Goal: Task Accomplishment & Management: Use online tool/utility

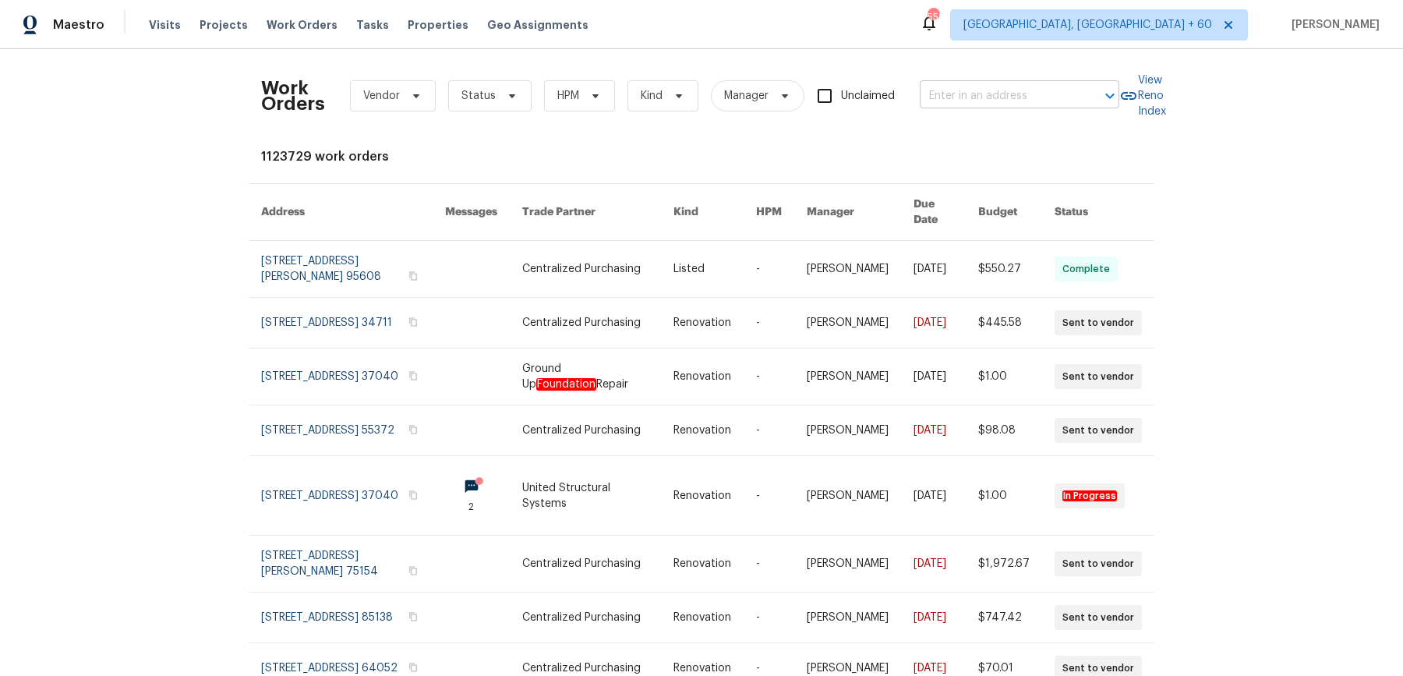
click at [981, 98] on input "text" at bounding box center [998, 96] width 156 height 24
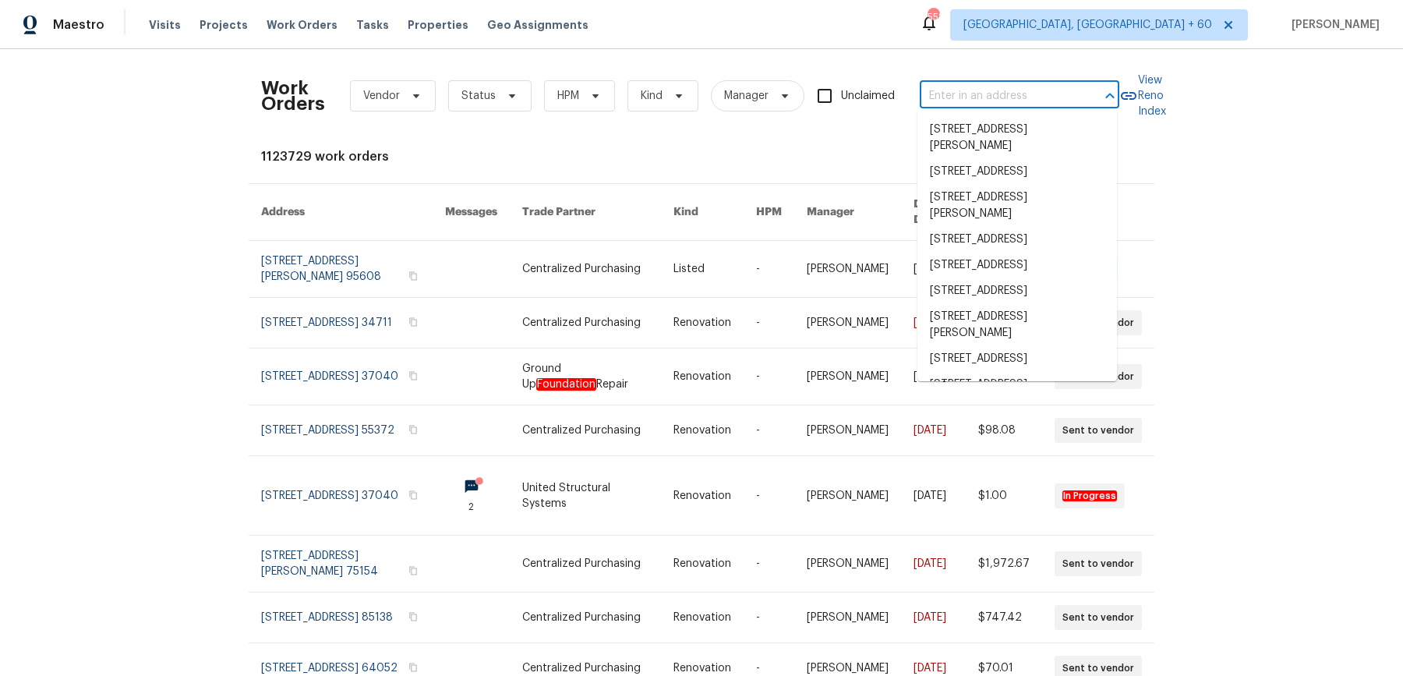
paste input "[STREET_ADDRESS]"
type input "[STREET_ADDRESS]"
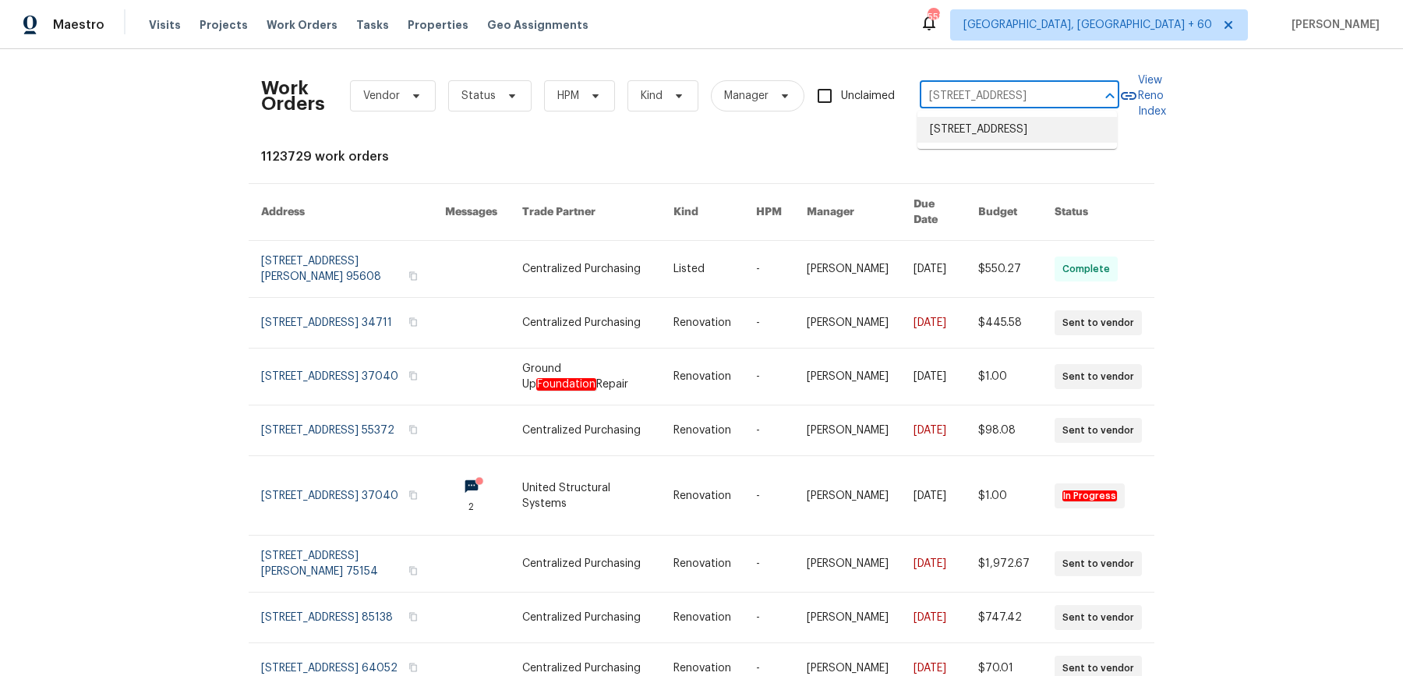
click at [983, 122] on li "[STREET_ADDRESS]" at bounding box center [1016, 130] width 199 height 26
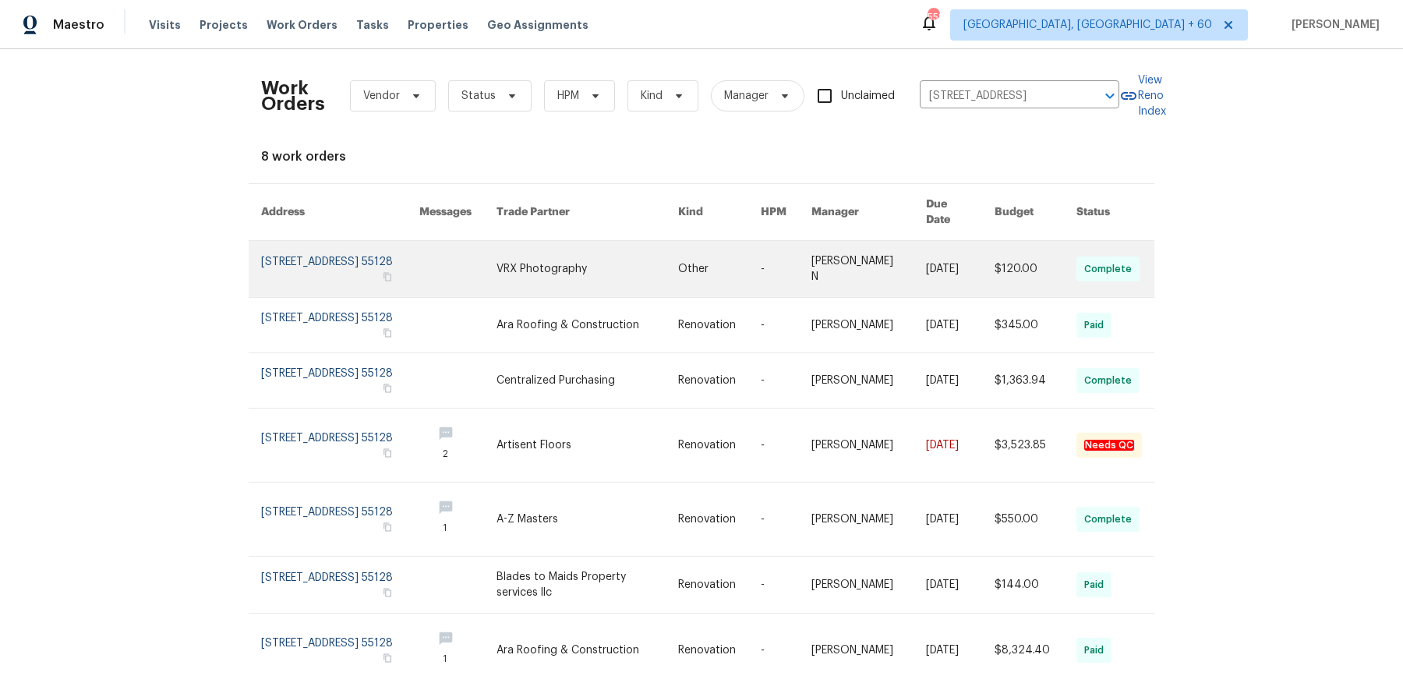
click at [777, 270] on link at bounding box center [786, 269] width 51 height 56
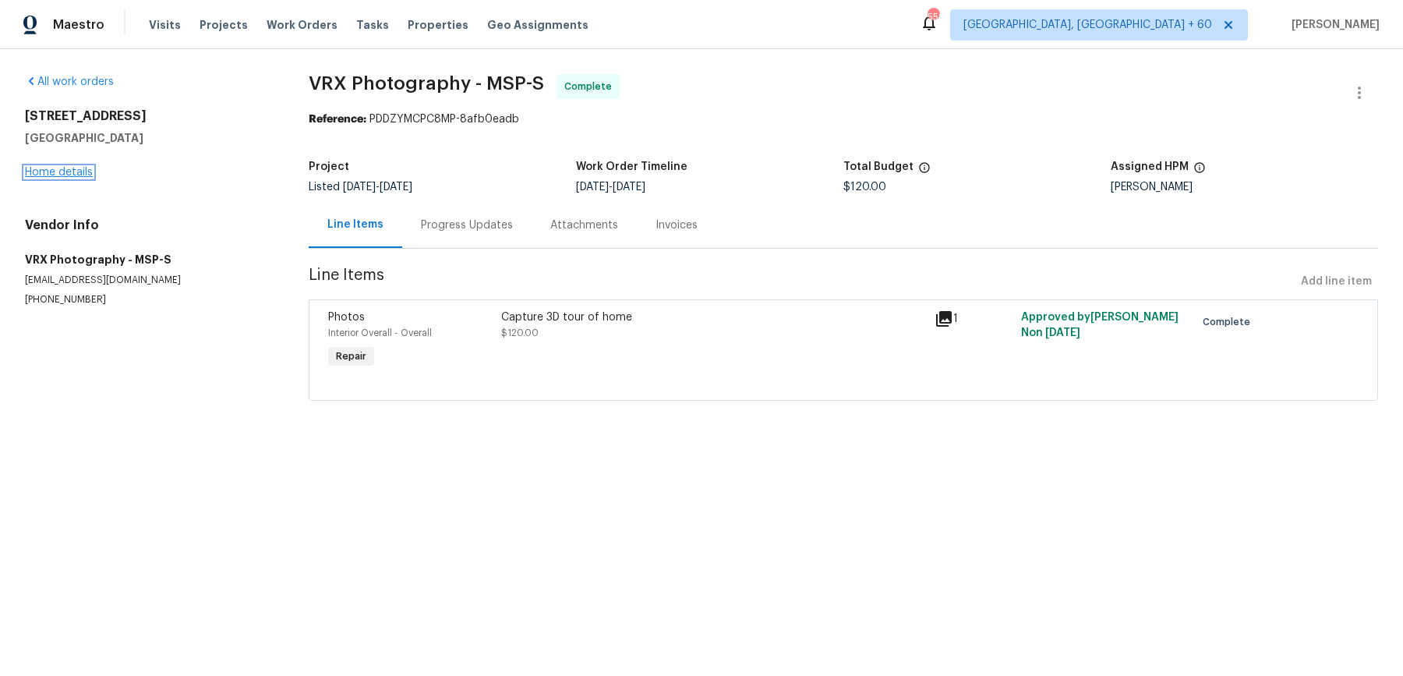
click at [54, 168] on link "Home details" at bounding box center [59, 172] width 68 height 11
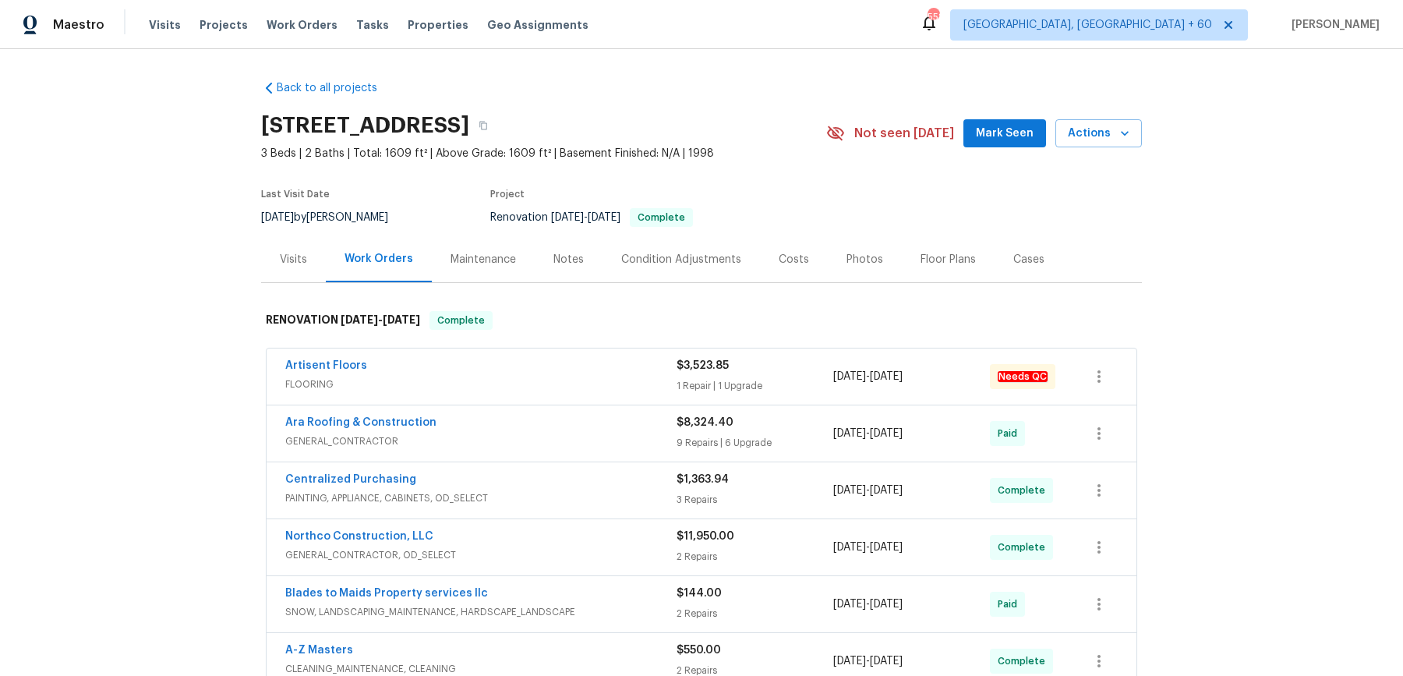
click at [531, 371] on div "Artisent Floors" at bounding box center [480, 367] width 391 height 19
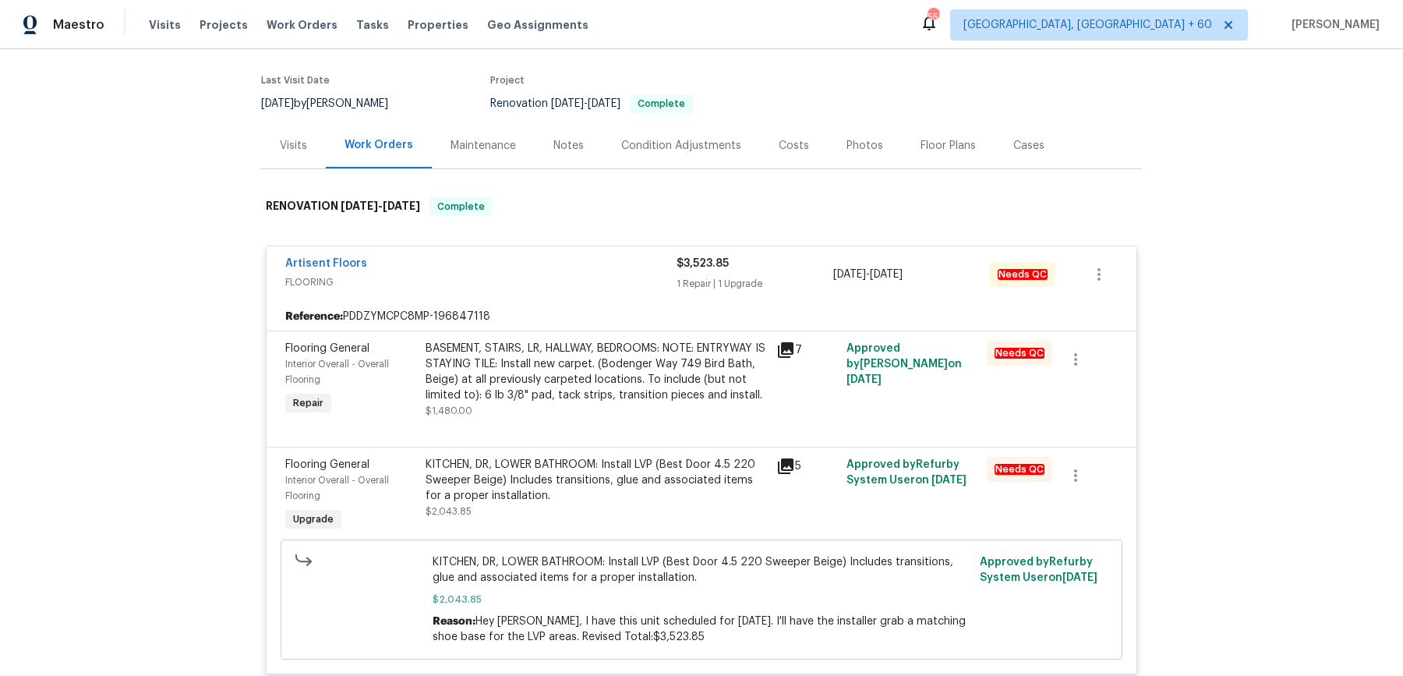
scroll to position [286, 0]
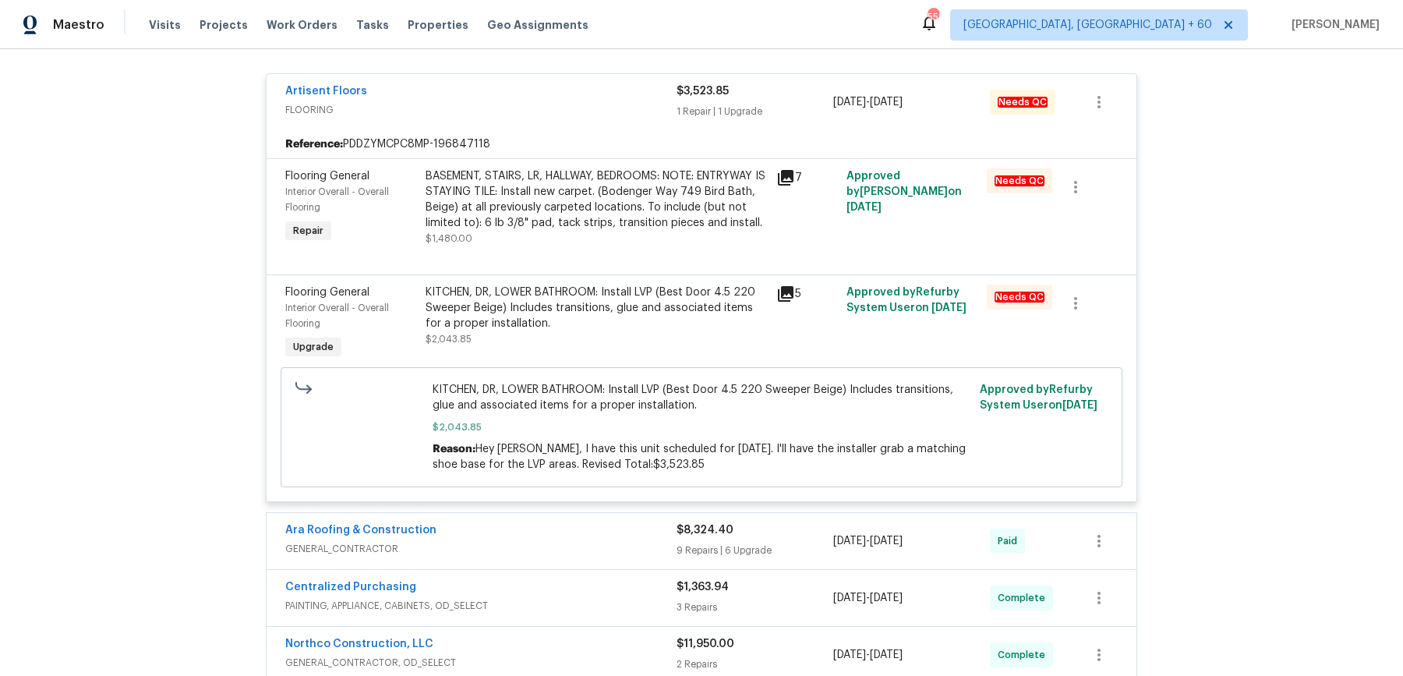
click at [694, 295] on div "KITCHEN, DR, LOWER BATHROOM: Install LVP (Best Door 4.5 220 Sweeper Beige) Incl…" at bounding box center [595, 307] width 341 height 47
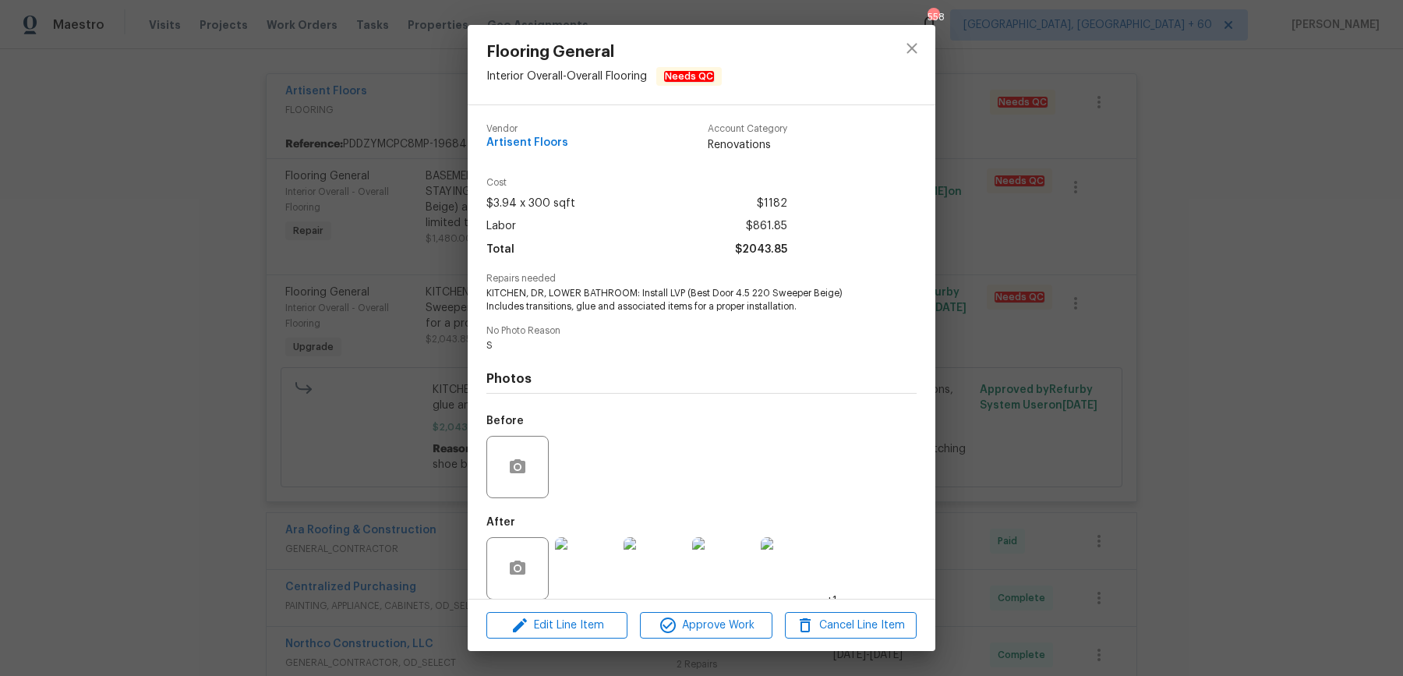
click at [976, 298] on div "Flooring General Interior Overall - Overall Flooring Needs QC Vendor Artisent F…" at bounding box center [701, 338] width 1403 height 676
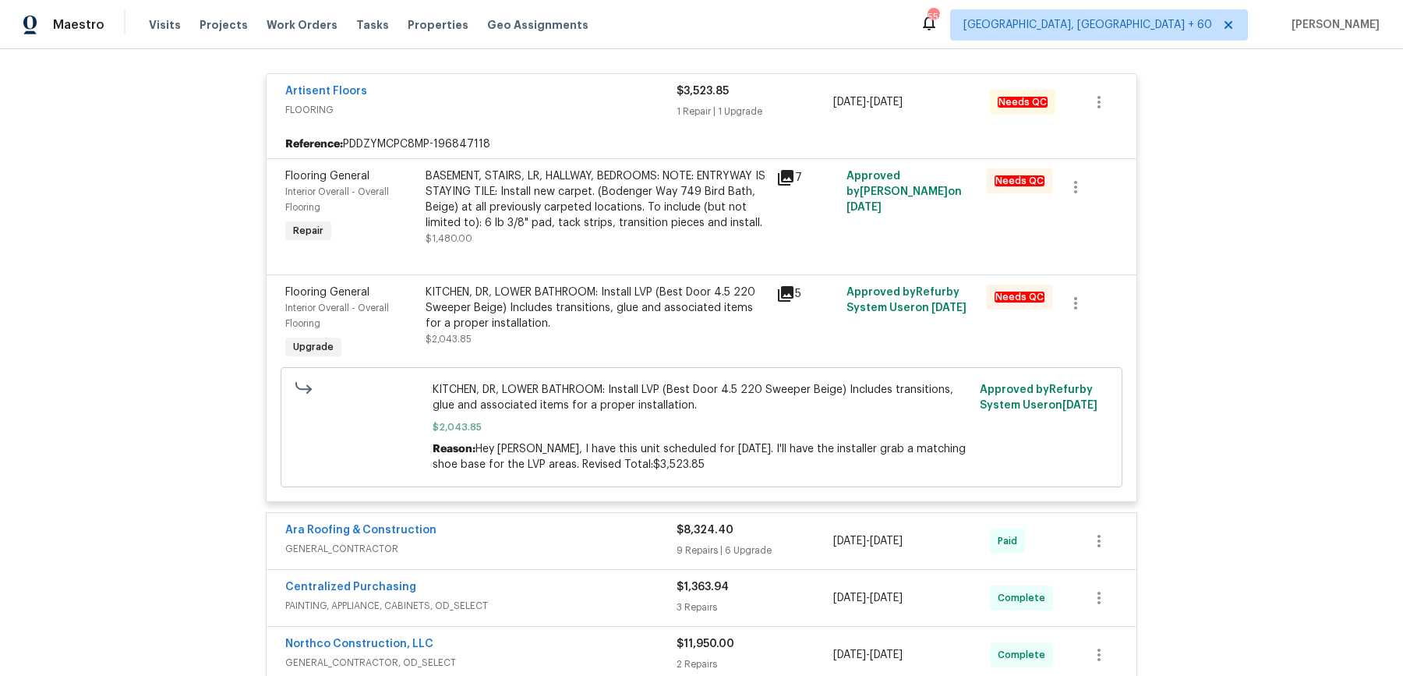
click at [591, 522] on div "Ara Roofing & Construction" at bounding box center [480, 531] width 391 height 19
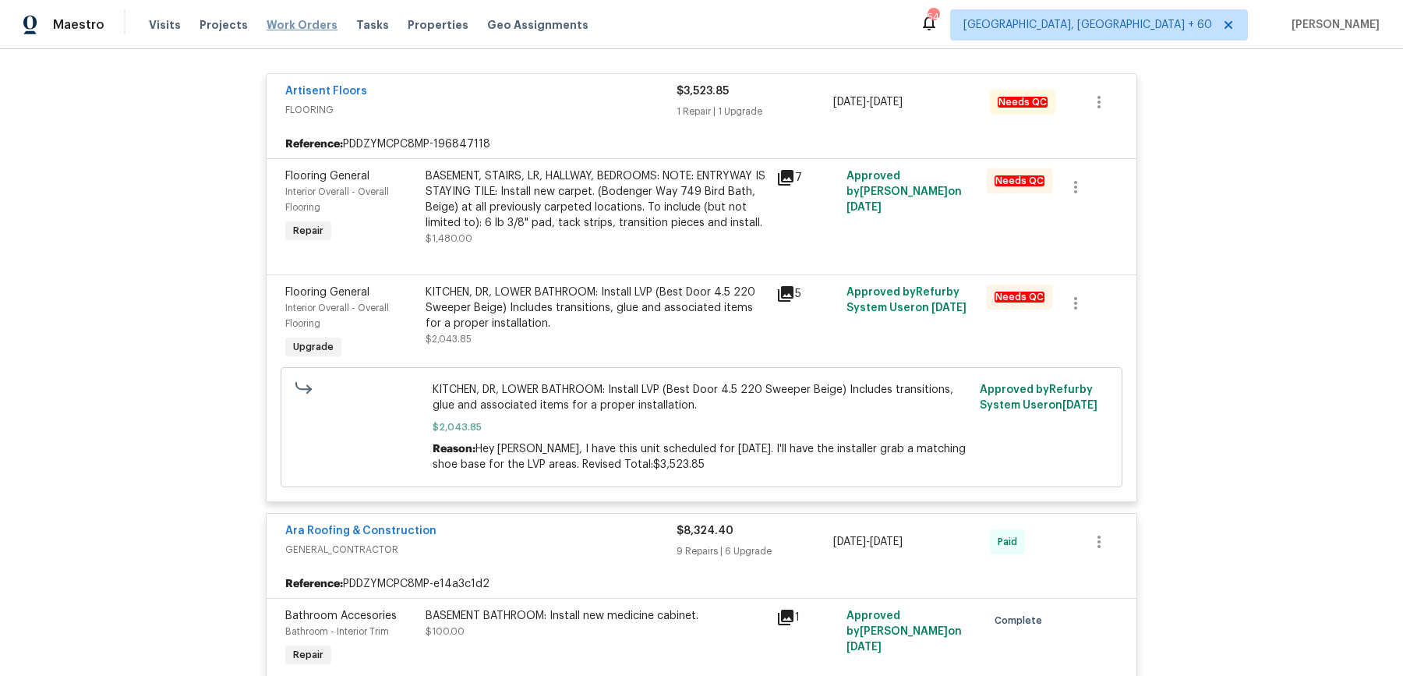
click at [298, 30] on span "Work Orders" at bounding box center [302, 25] width 71 height 16
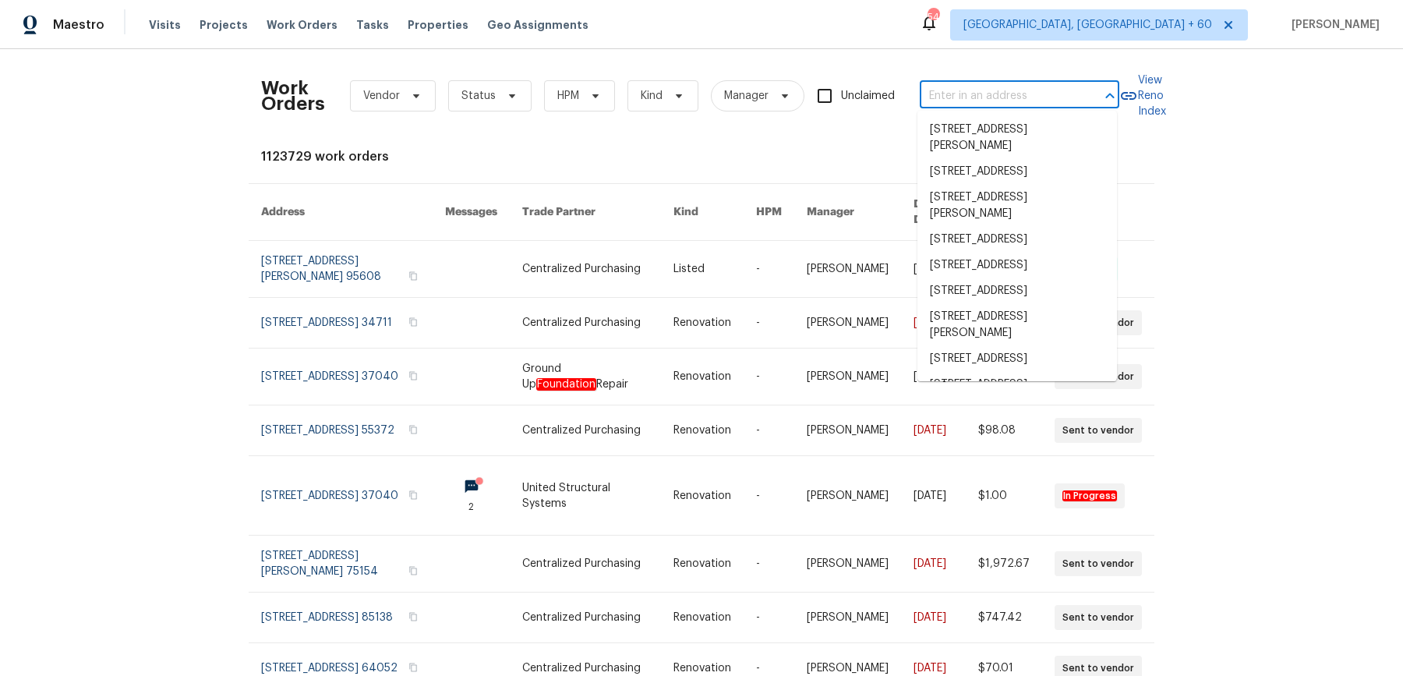
click at [1040, 86] on input "text" at bounding box center [998, 96] width 156 height 24
paste input "[STREET_ADDRESS]"
type input "[STREET_ADDRESS]"
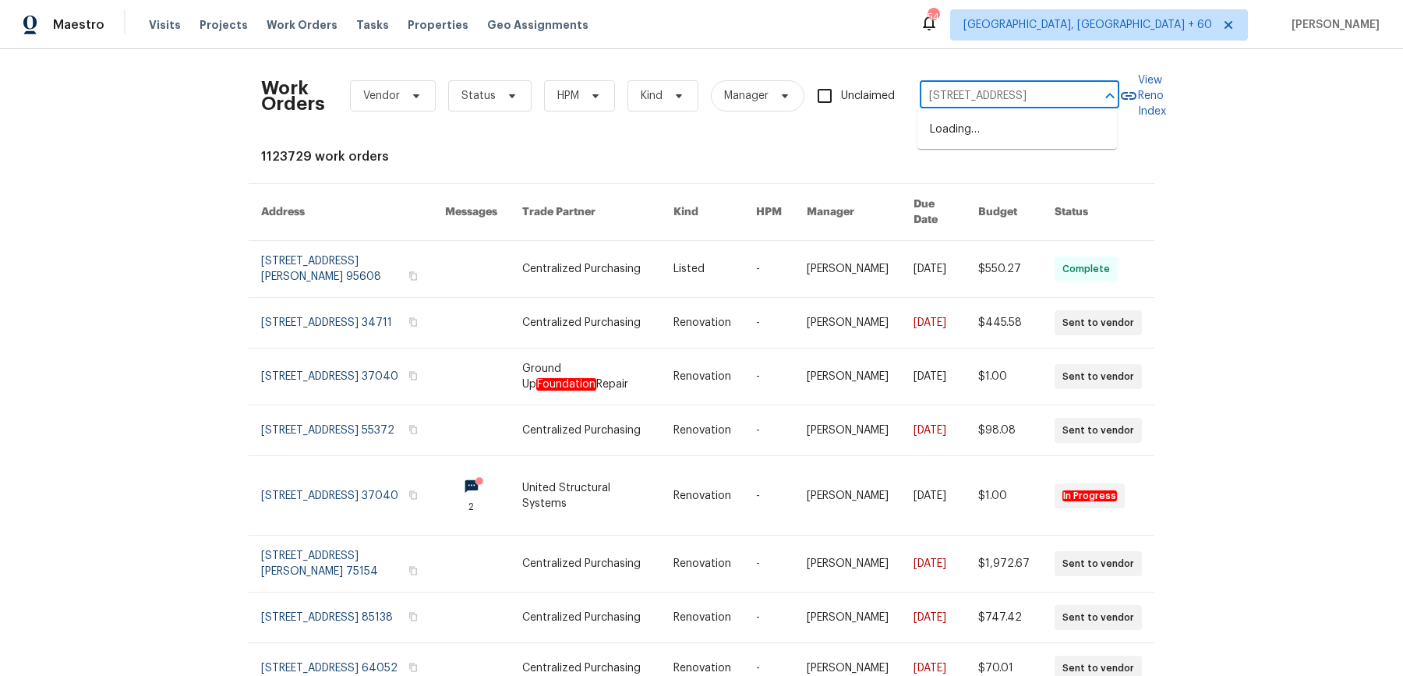
scroll to position [0, 78]
click at [1007, 126] on li "[STREET_ADDRESS]" at bounding box center [1016, 130] width 199 height 26
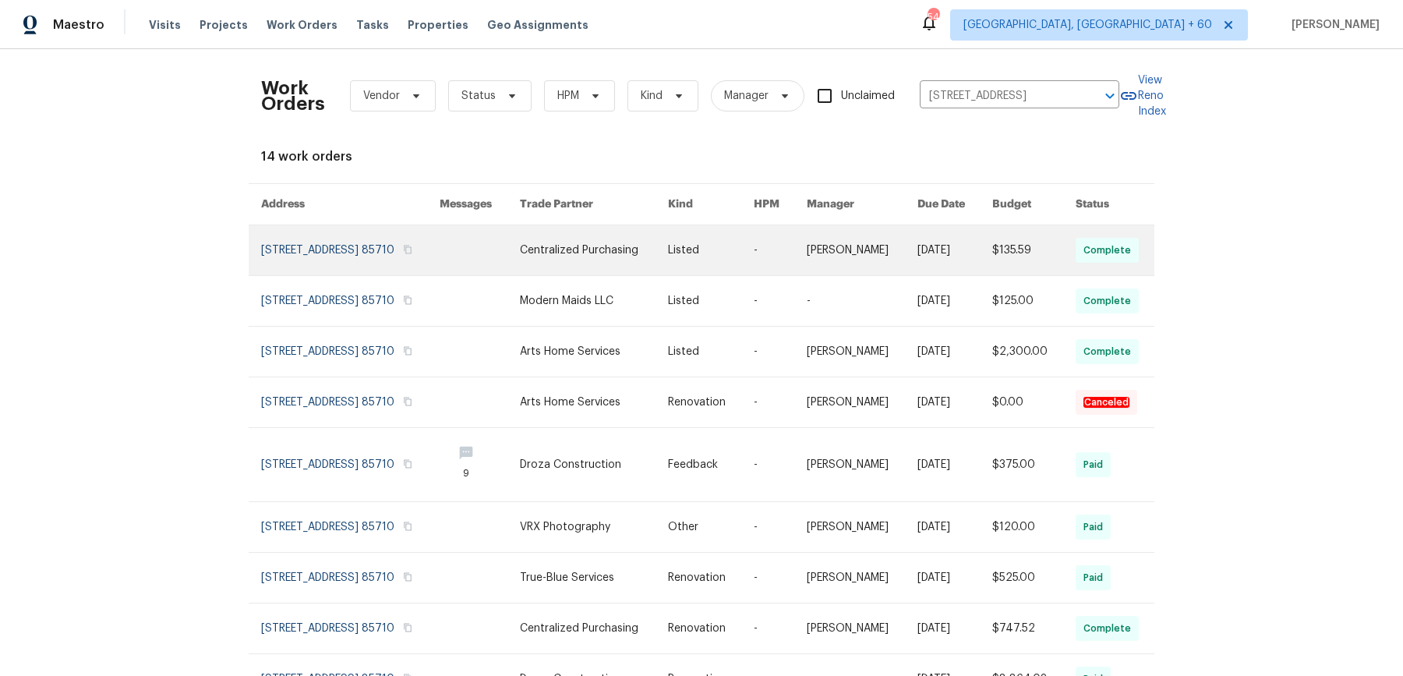
click at [705, 249] on link at bounding box center [711, 250] width 86 height 50
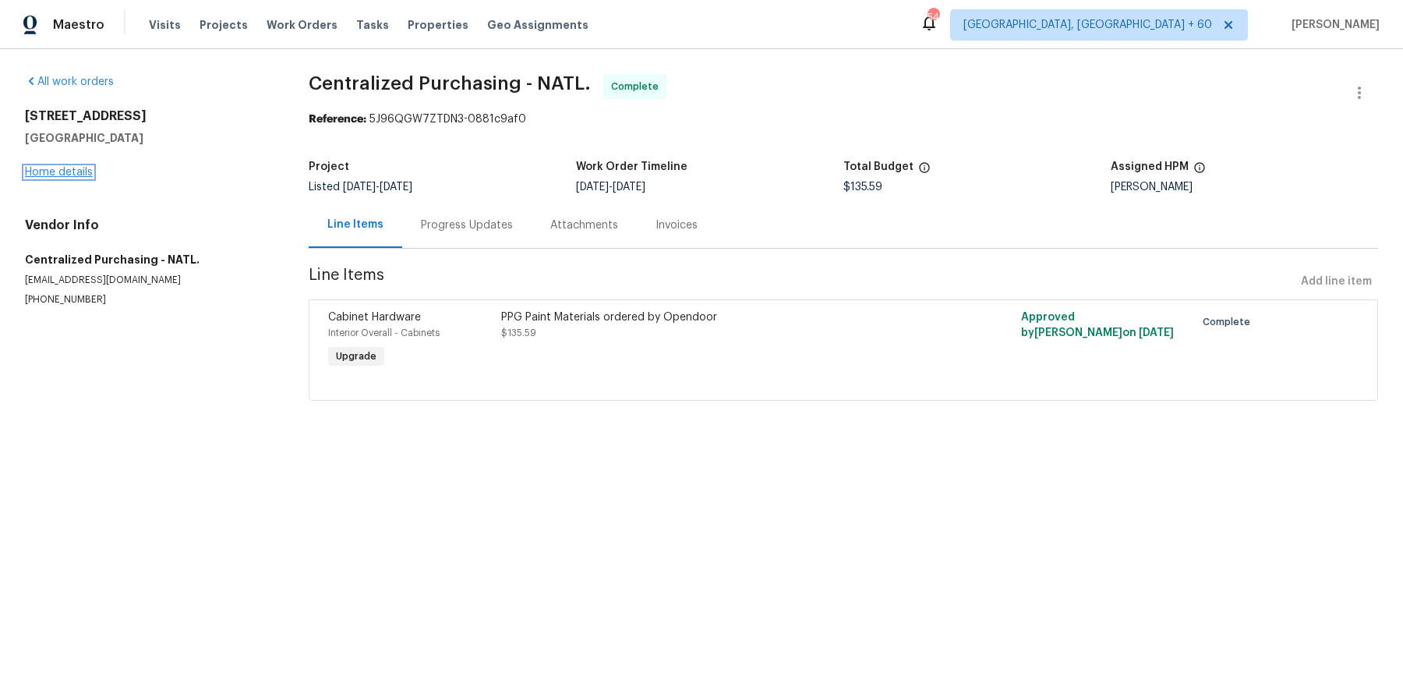
click at [69, 172] on link "Home details" at bounding box center [59, 172] width 68 height 11
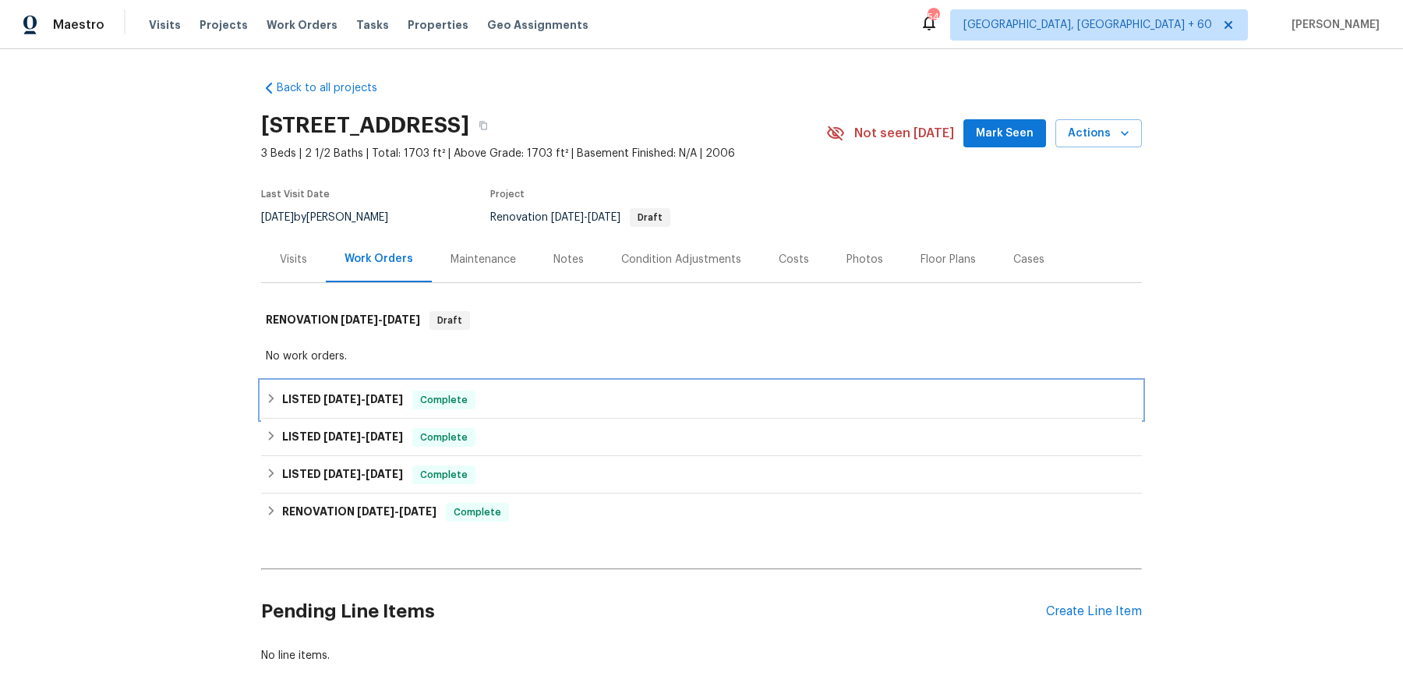
click at [468, 386] on div "LISTED [DATE] - [DATE] Complete" at bounding box center [701, 399] width 881 height 37
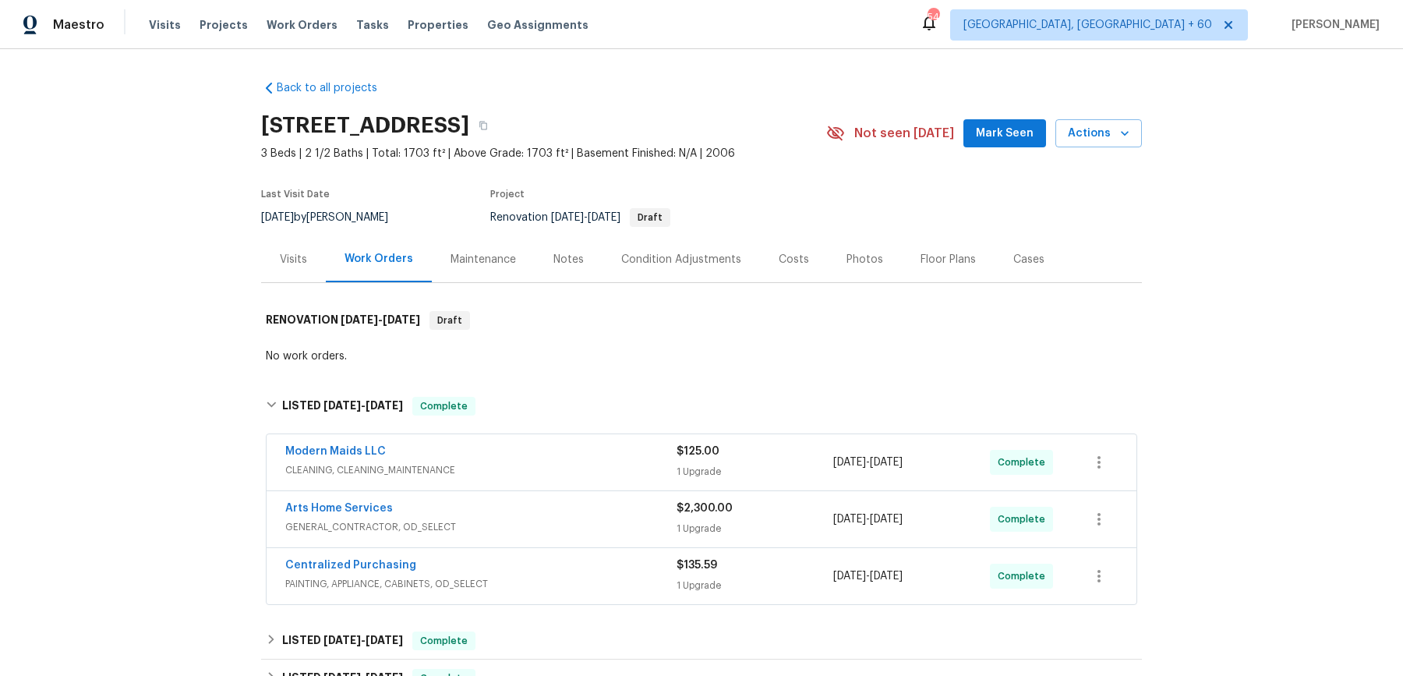
click at [514, 476] on span "CLEANING, CLEANING_MAINTENANCE" at bounding box center [480, 470] width 391 height 16
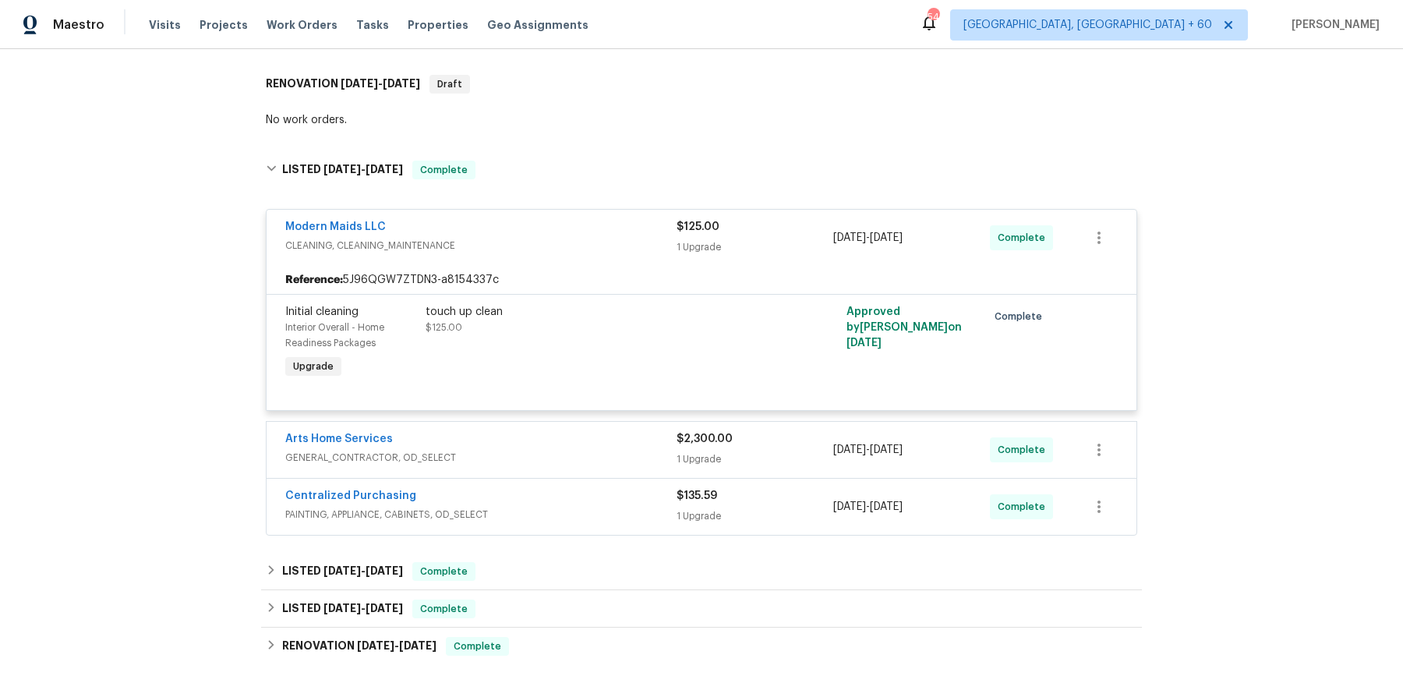
click at [531, 431] on div "Arts Home Services" at bounding box center [480, 440] width 391 height 19
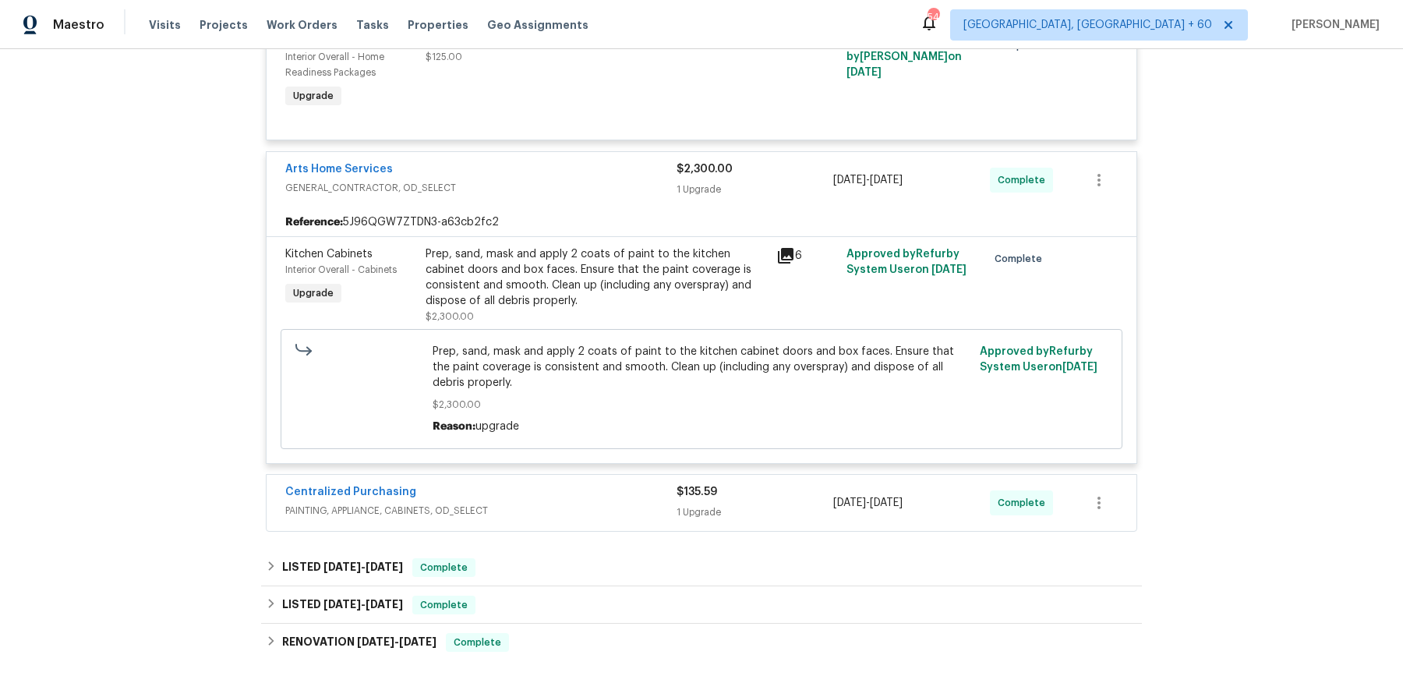
scroll to position [507, 0]
click at [537, 483] on div "Centralized Purchasing" at bounding box center [480, 492] width 391 height 19
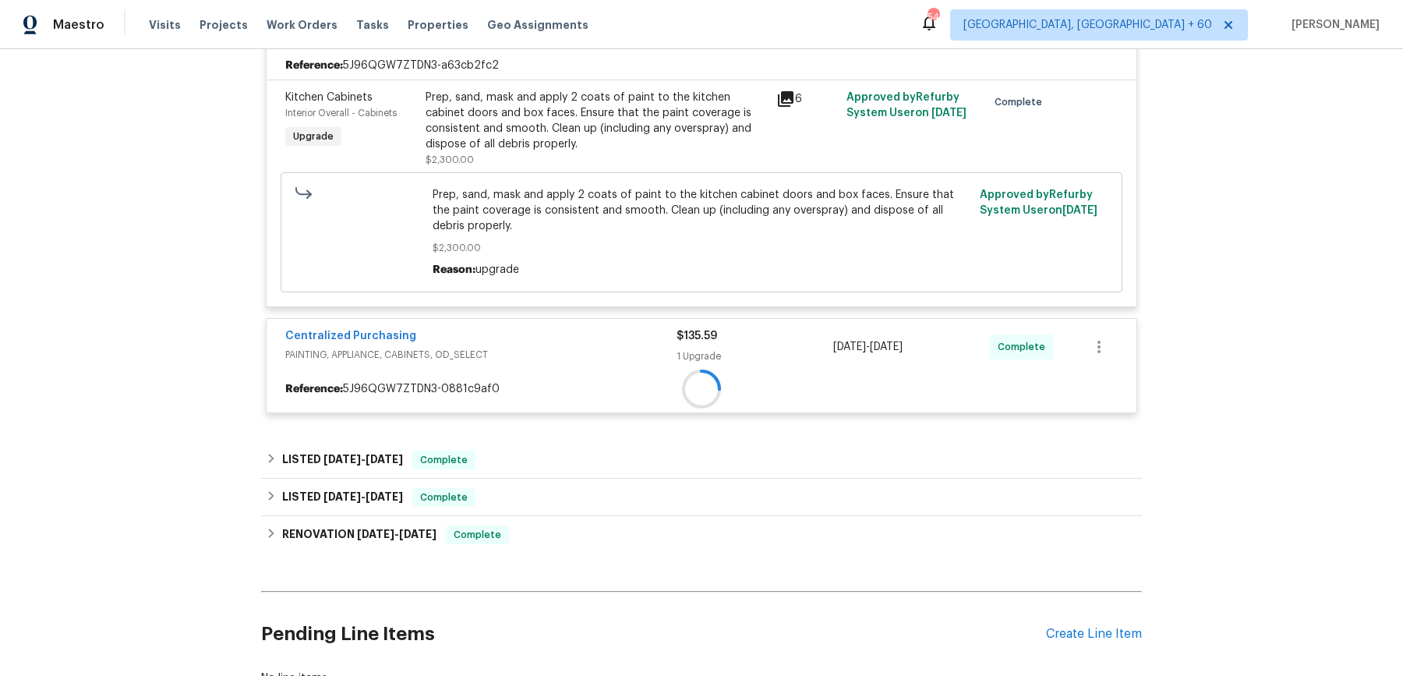
scroll to position [669, 0]
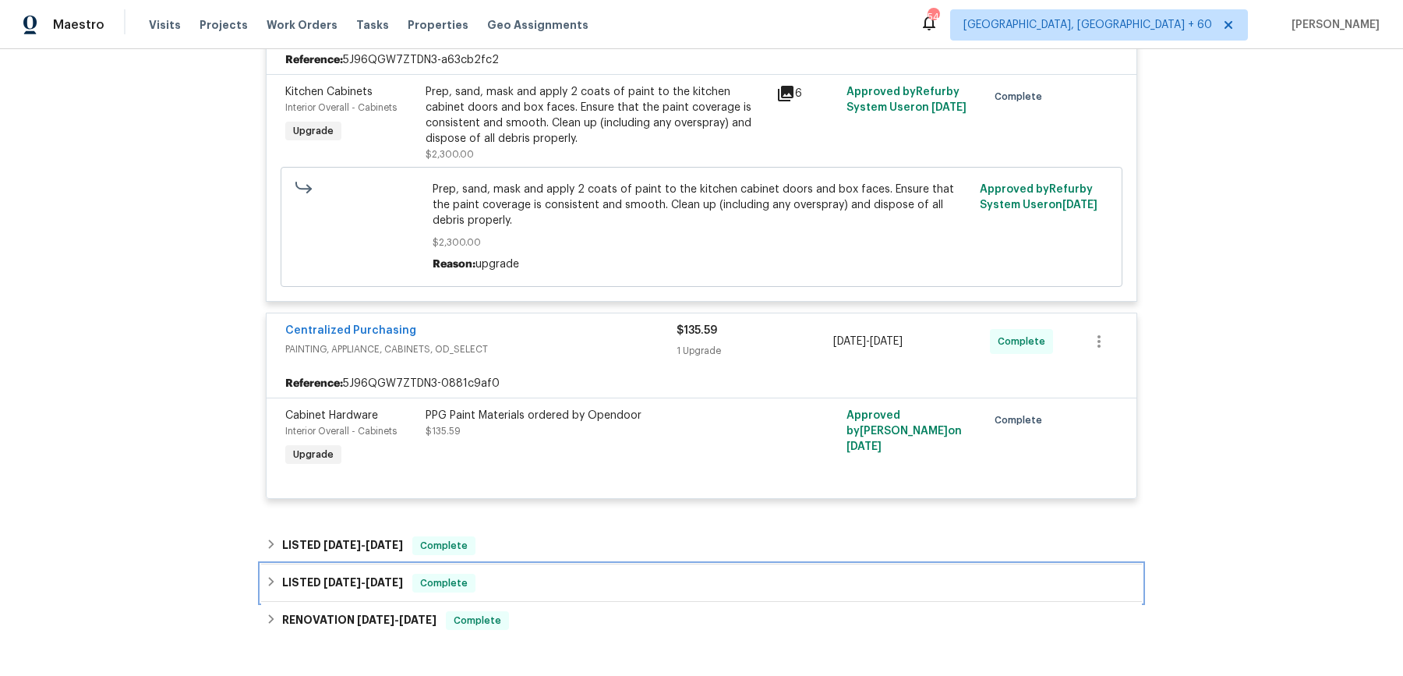
click at [532, 565] on div "LISTED [DATE] - [DATE] Complete" at bounding box center [701, 582] width 881 height 37
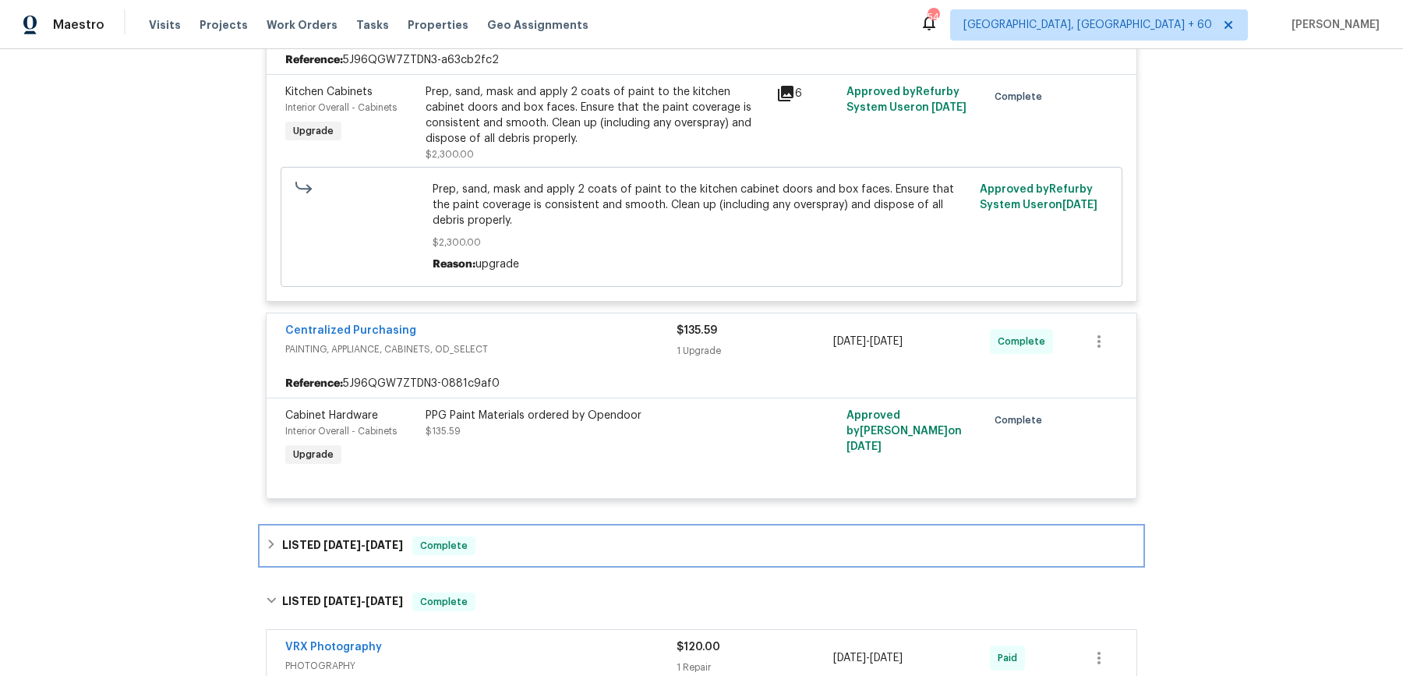
click at [543, 532] on div "LISTED [DATE] - [DATE] Complete" at bounding box center [701, 545] width 881 height 37
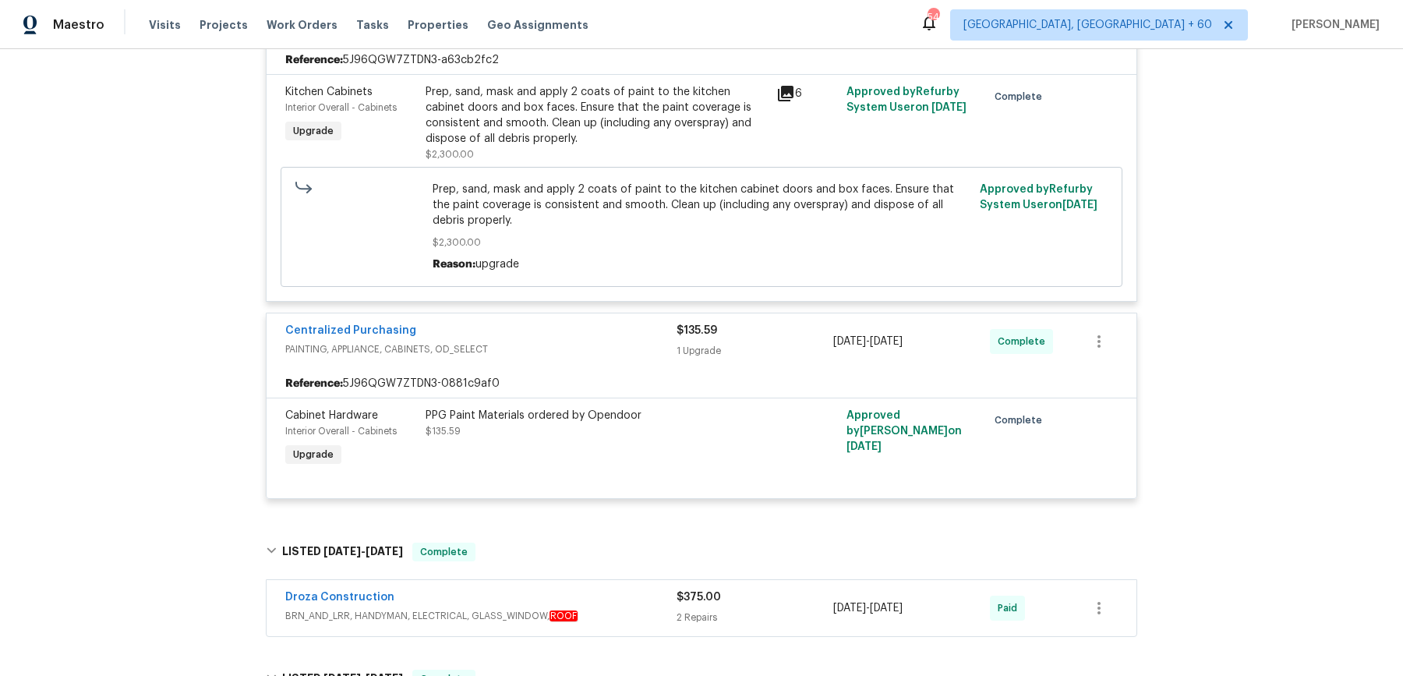
click at [541, 589] on div "Droza Construction" at bounding box center [480, 598] width 391 height 19
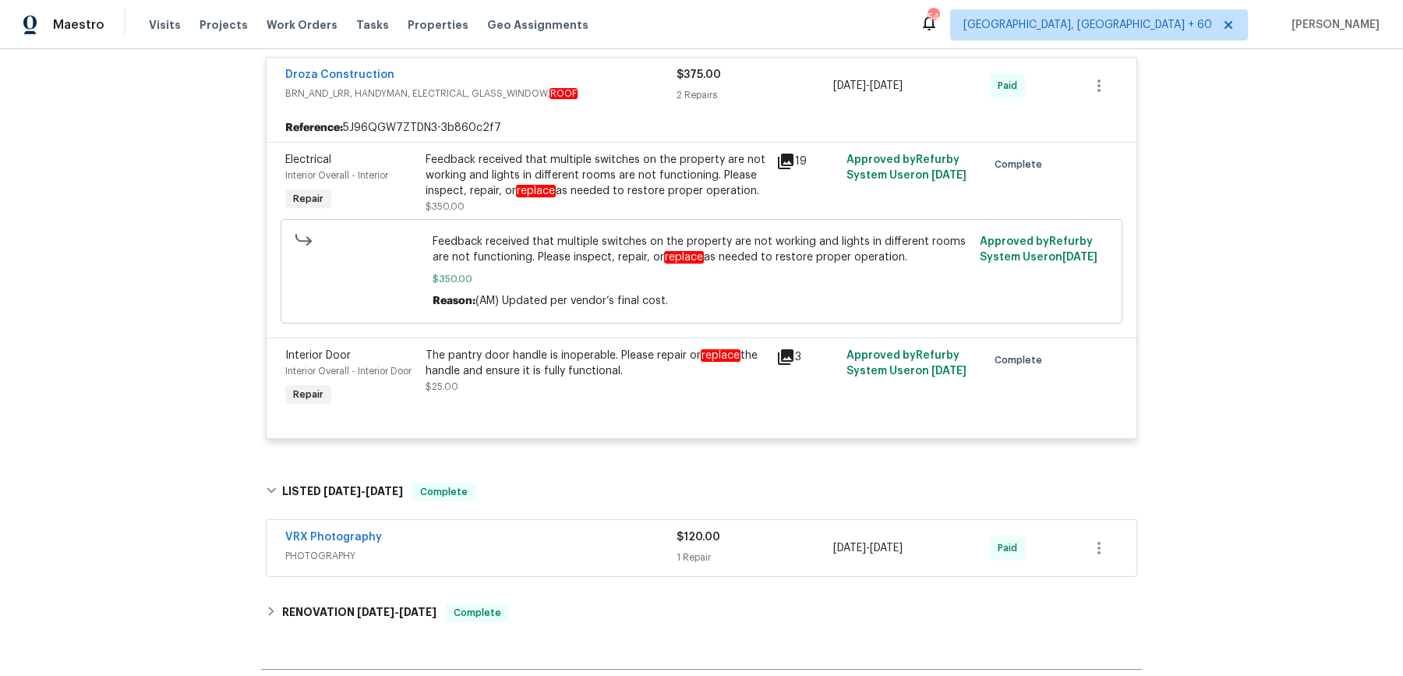
scroll to position [1393, 0]
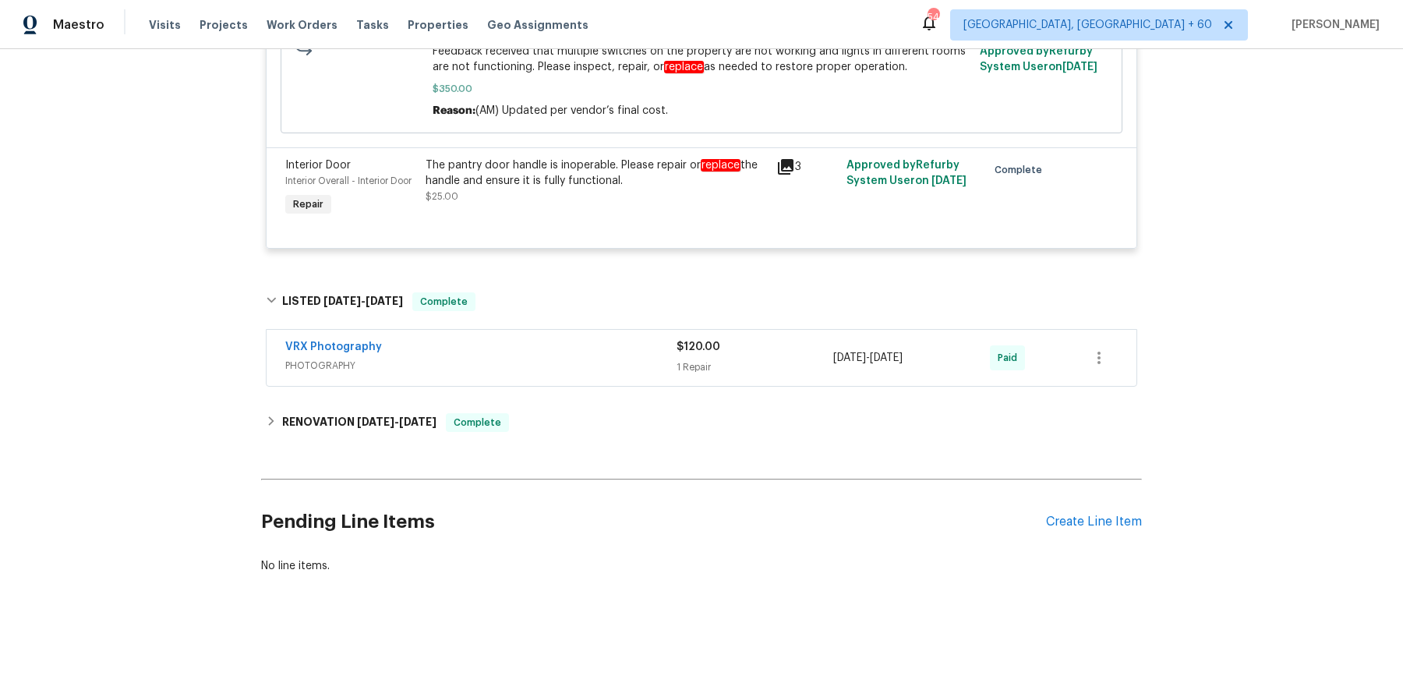
click at [536, 358] on span "PHOTOGRAPHY" at bounding box center [480, 366] width 391 height 16
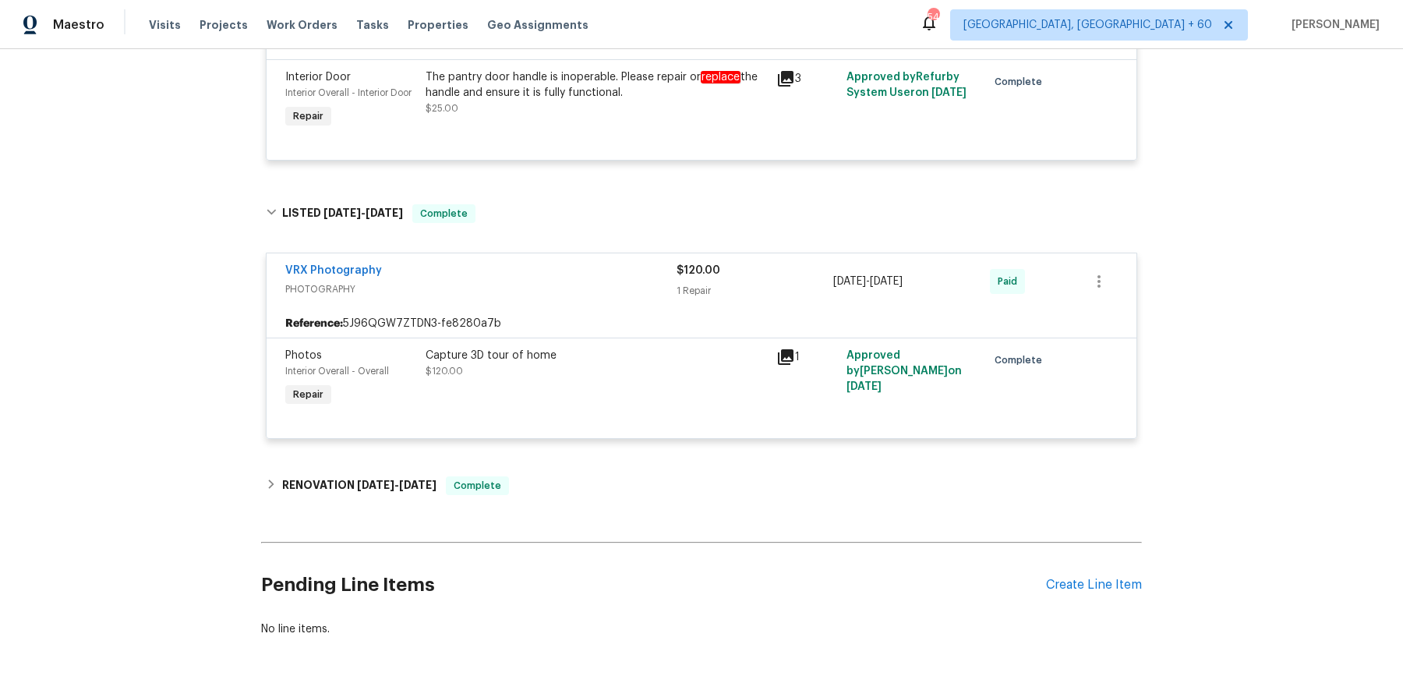
scroll to position [1495, 0]
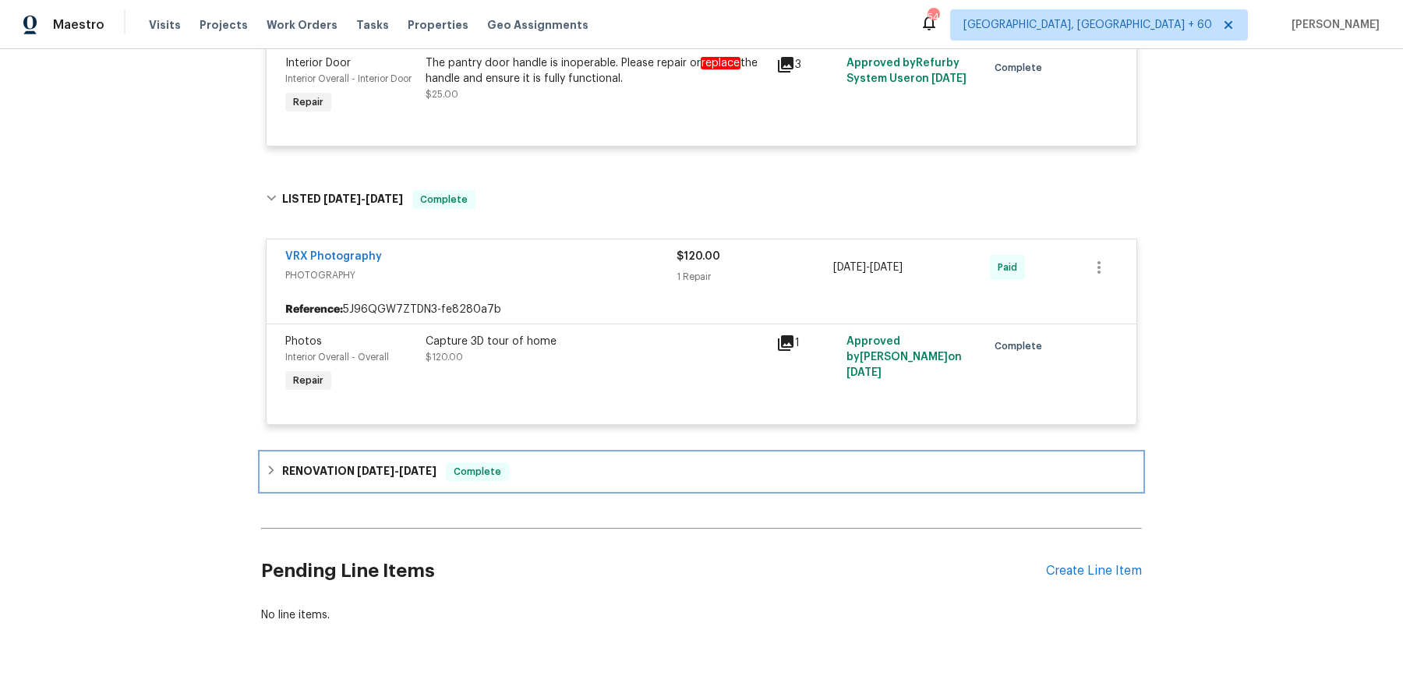
click at [525, 462] on div "RENOVATION [DATE] - [DATE] Complete" at bounding box center [701, 471] width 871 height 19
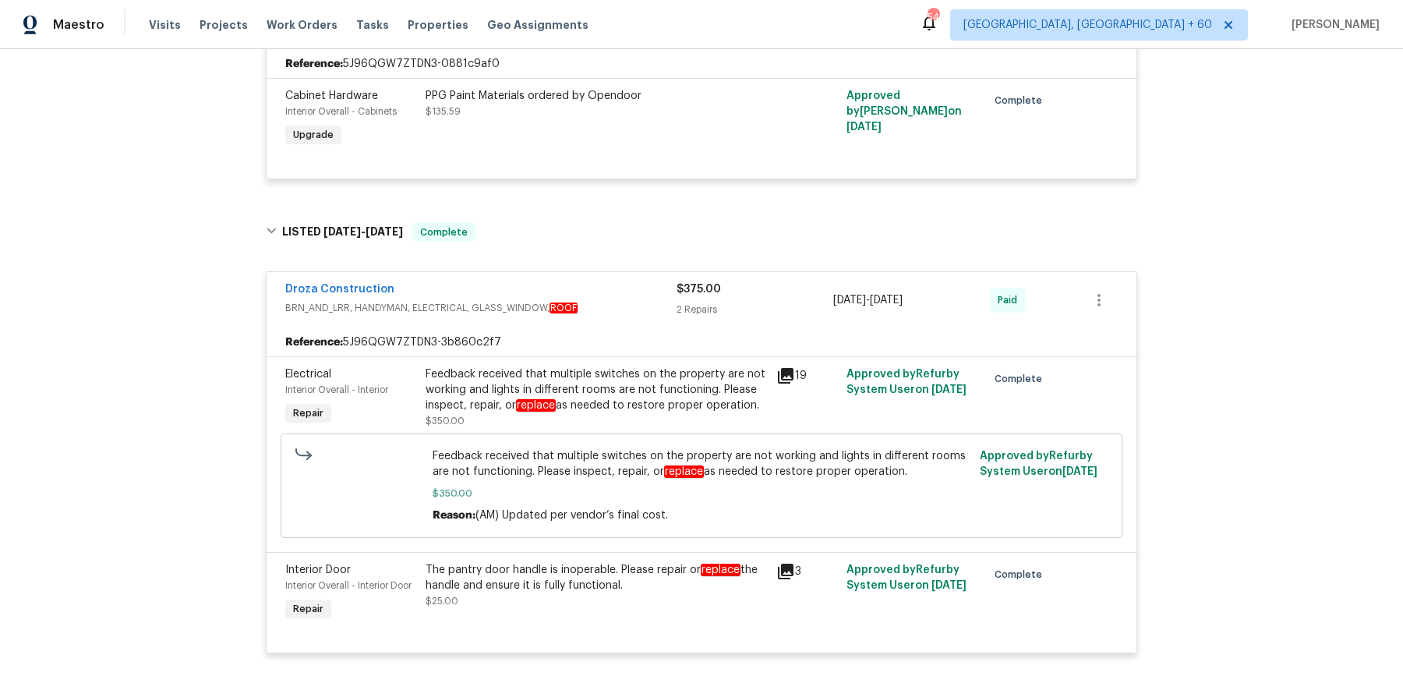
scroll to position [987, 0]
click at [313, 20] on span "Work Orders" at bounding box center [302, 25] width 71 height 16
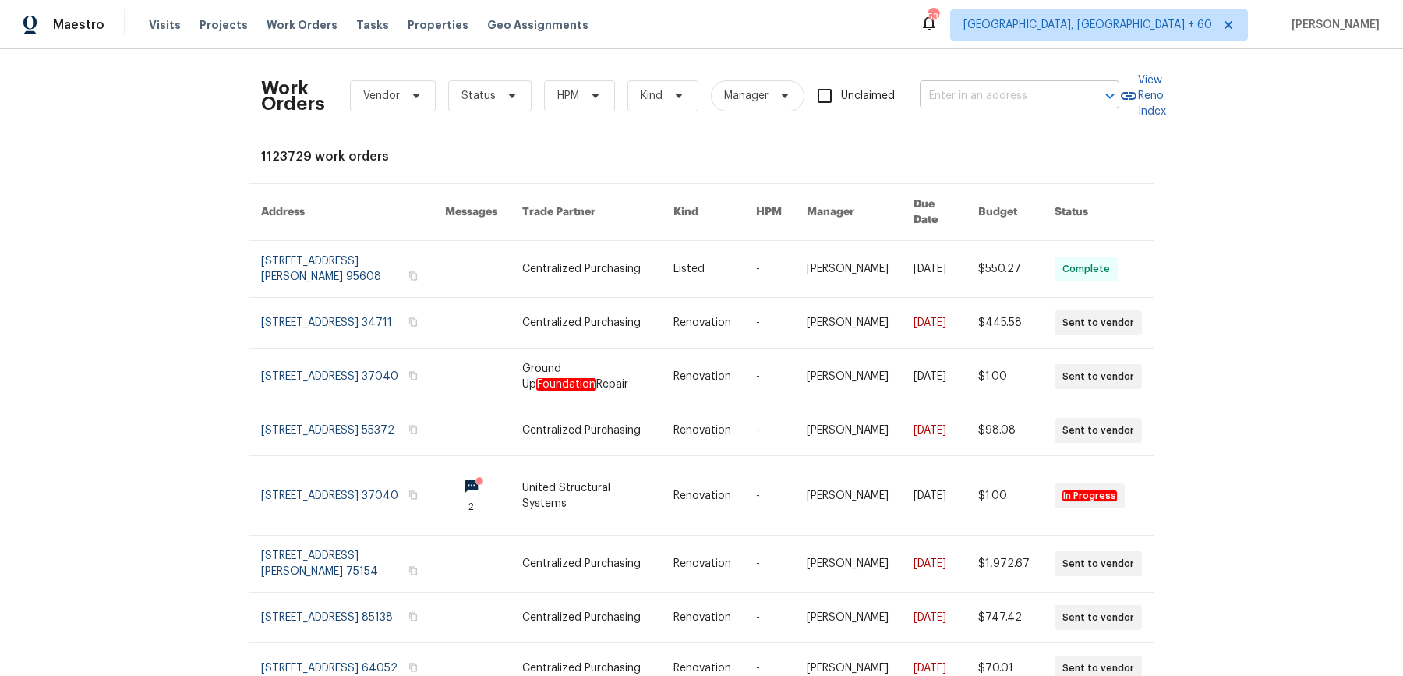
click at [1014, 104] on input "text" at bounding box center [998, 96] width 156 height 24
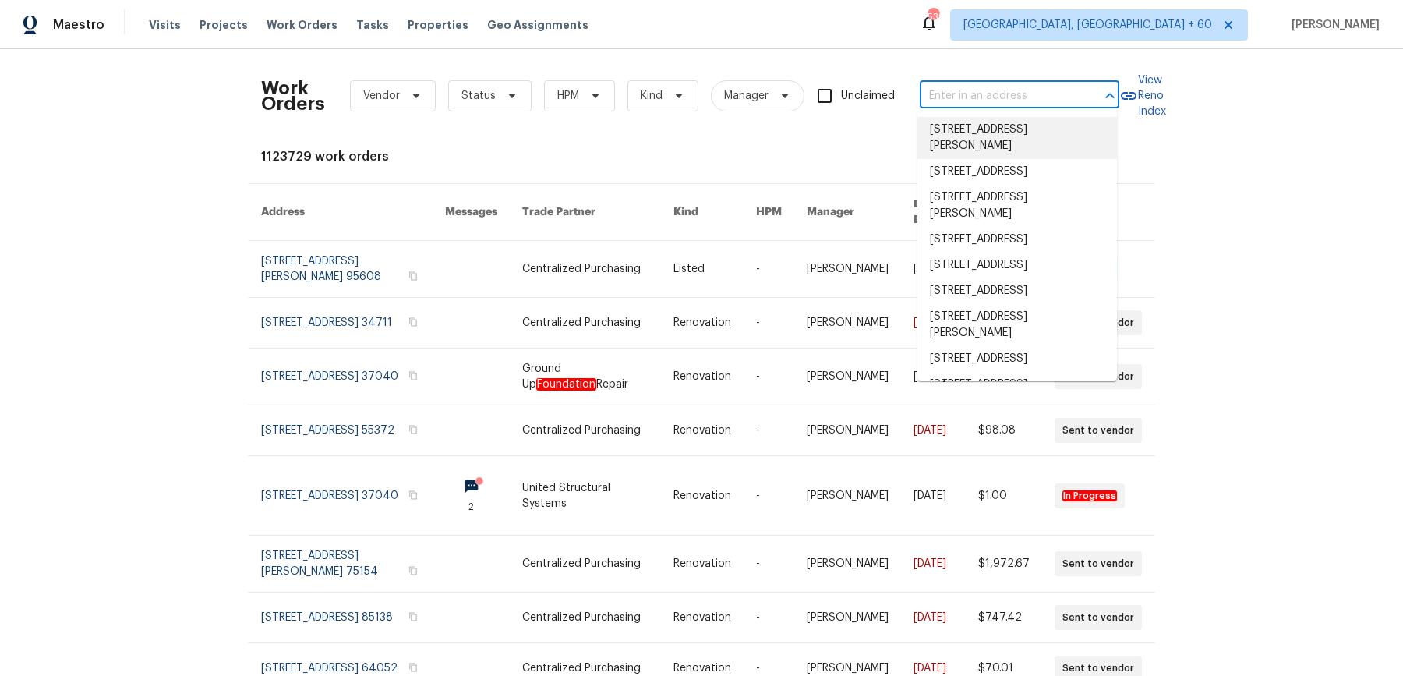
paste input "[STREET_ADDRESS][PERSON_NAME]"
type input "[STREET_ADDRESS][PERSON_NAME]"
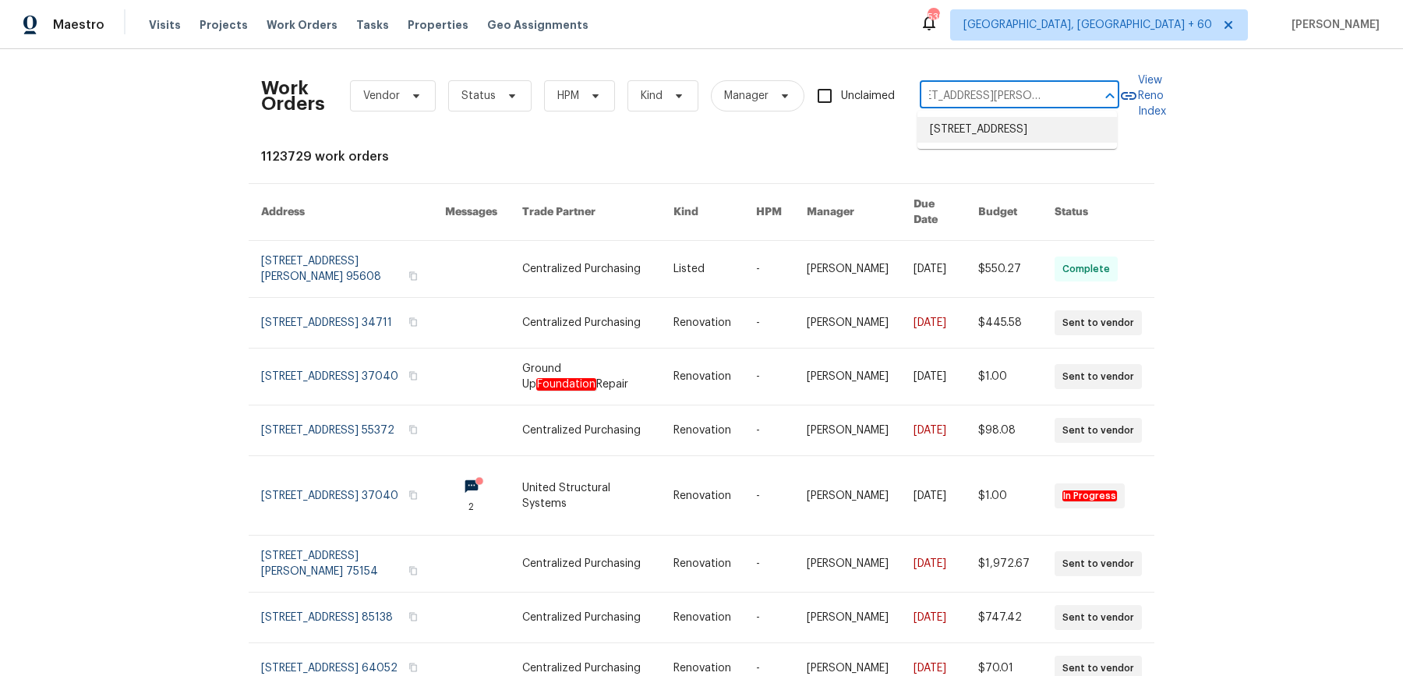
click at [1005, 125] on li "[STREET_ADDRESS]" at bounding box center [1016, 130] width 199 height 26
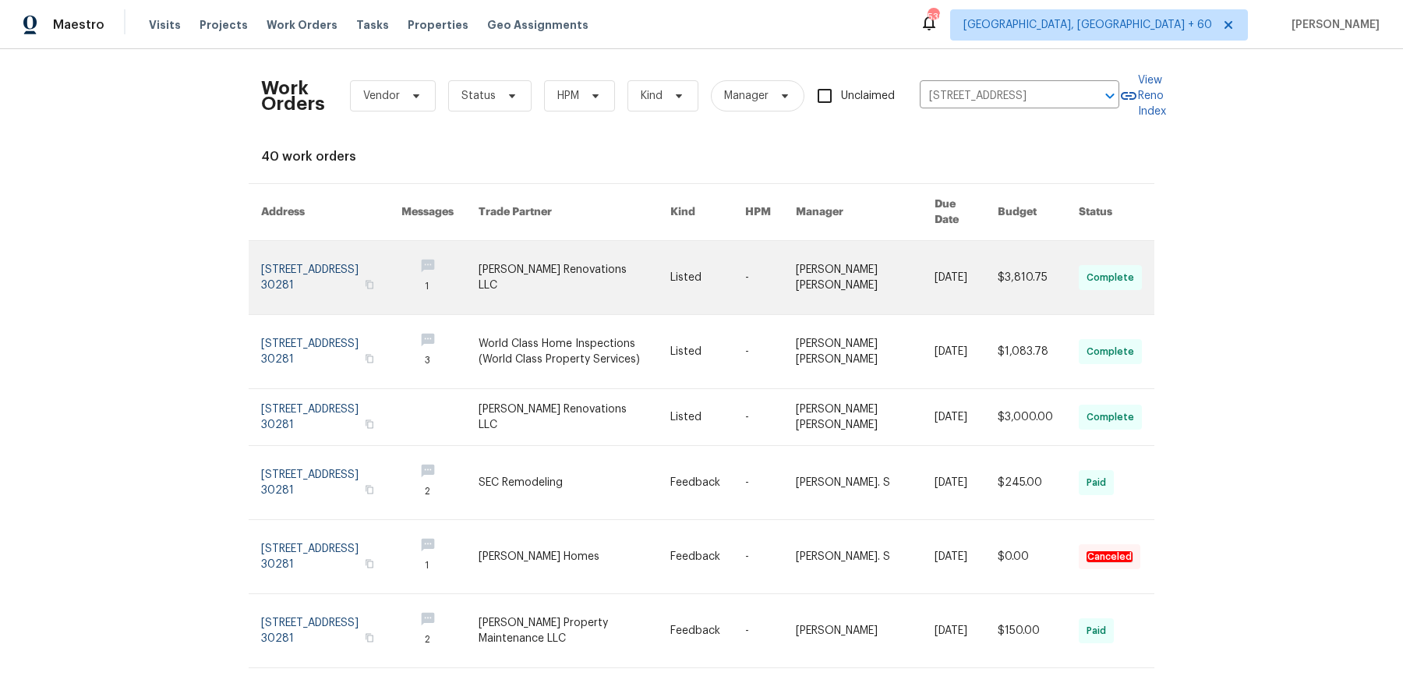
click at [922, 252] on td "[DATE]" at bounding box center [953, 278] width 63 height 74
click at [922, 263] on td "[DATE]" at bounding box center [953, 278] width 63 height 74
click at [880, 276] on link at bounding box center [865, 277] width 139 height 73
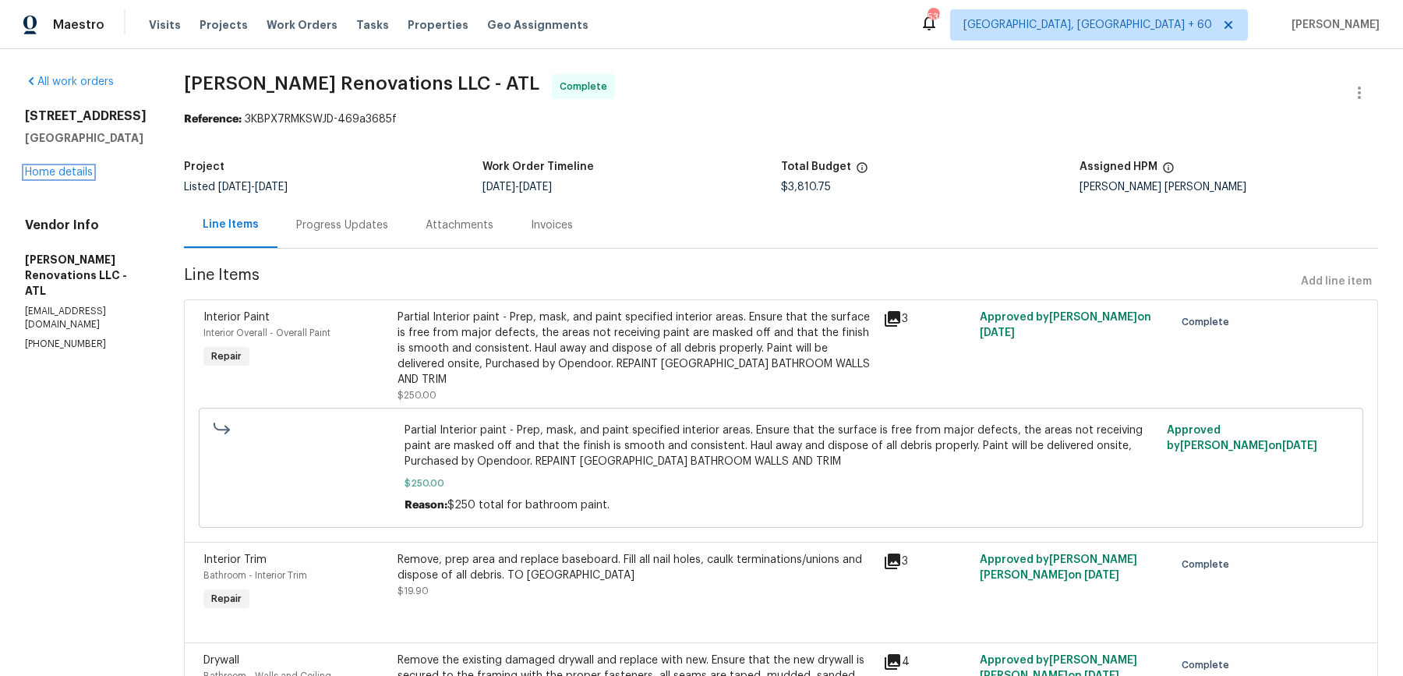
click at [77, 175] on link "Home details" at bounding box center [59, 172] width 68 height 11
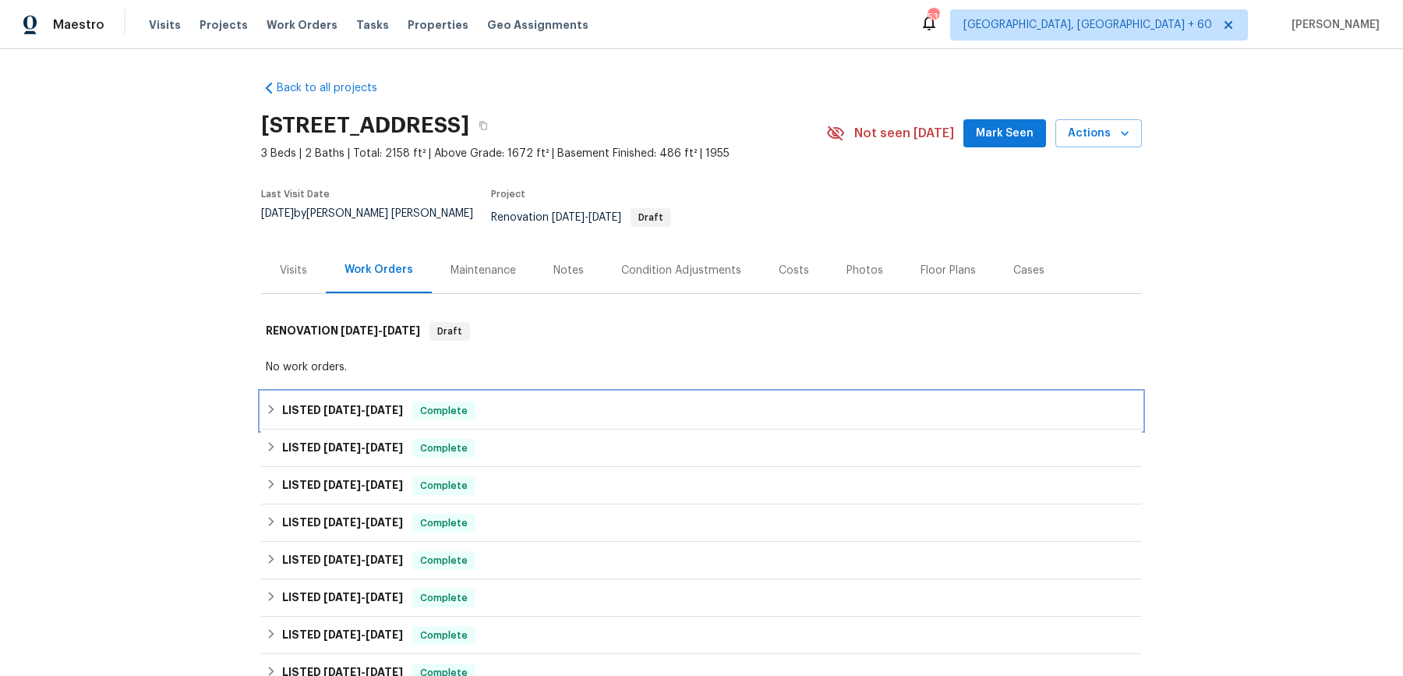
click at [402, 404] on span "[DATE]" at bounding box center [383, 409] width 37 height 11
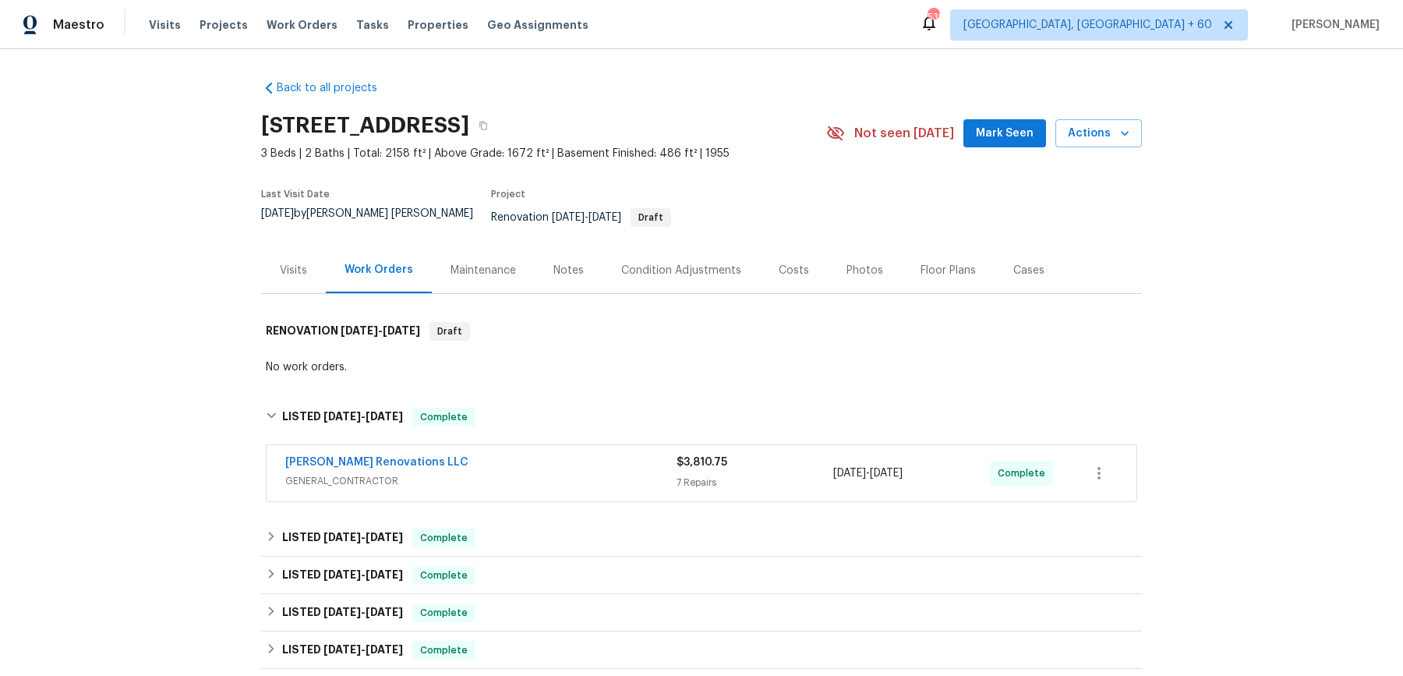
click at [505, 473] on span "GENERAL_CONTRACTOR" at bounding box center [480, 481] width 391 height 16
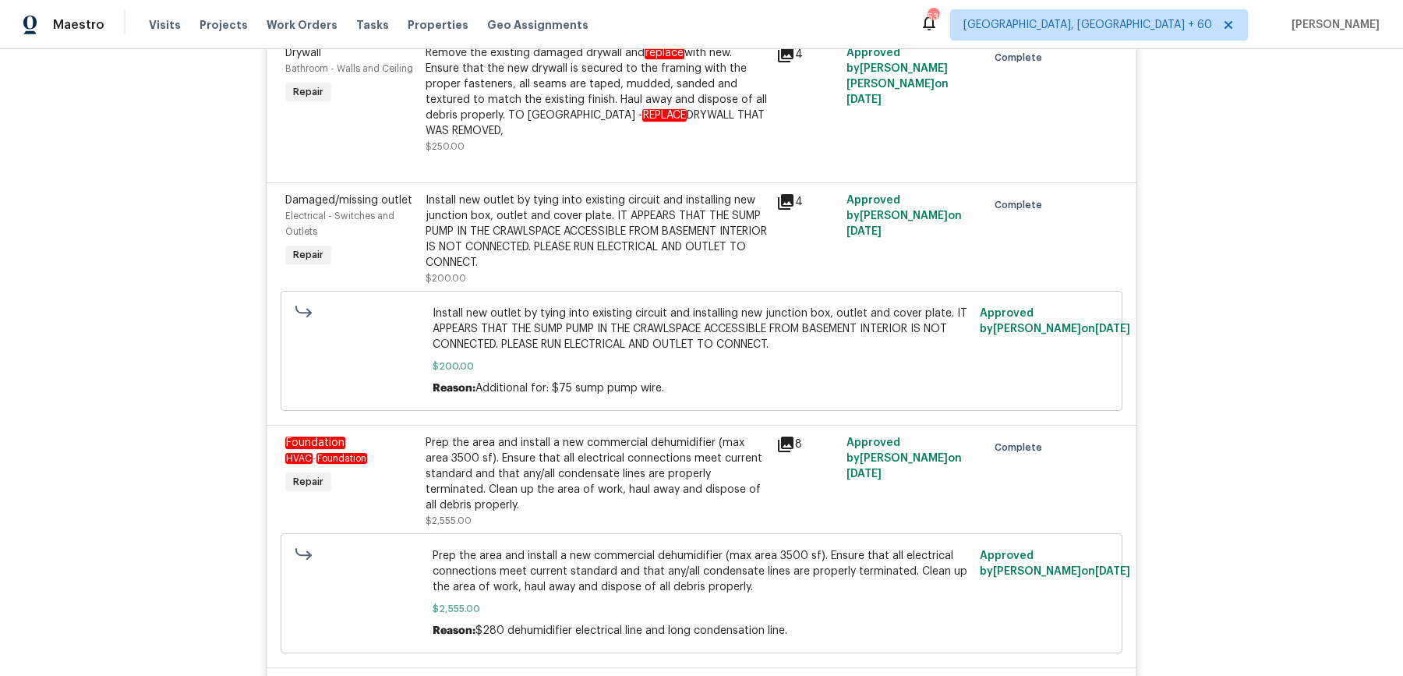
scroll to position [772, 0]
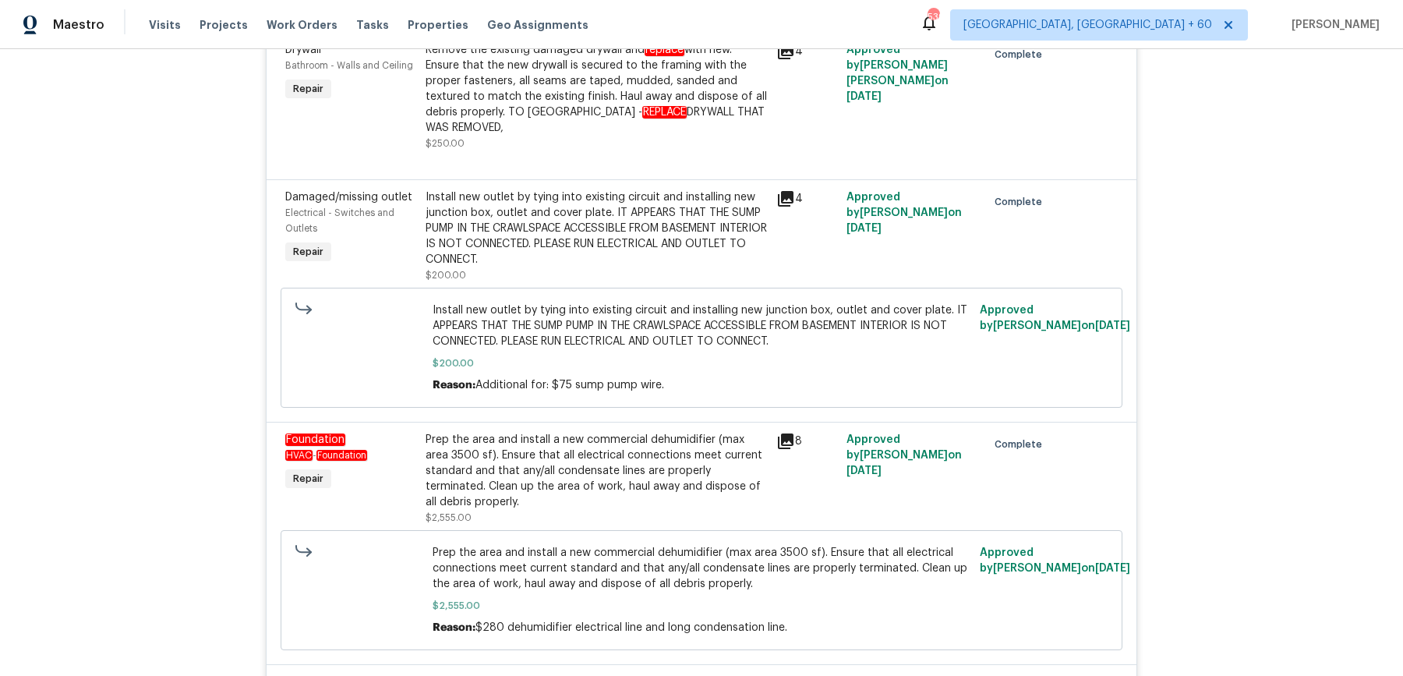
click at [505, 469] on div "Prep the area and install a new commercial dehumidifier (max area 3500 sf). Ens…" at bounding box center [595, 471] width 341 height 78
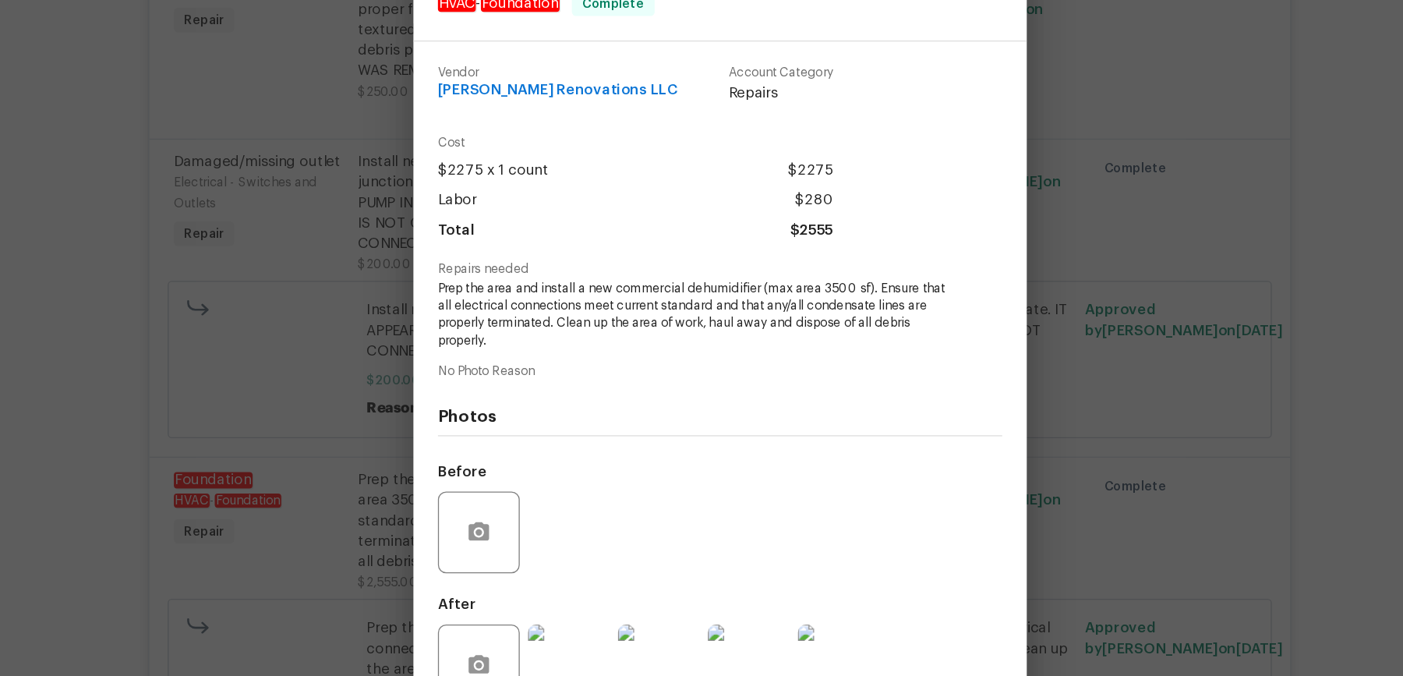
scroll to position [28, 0]
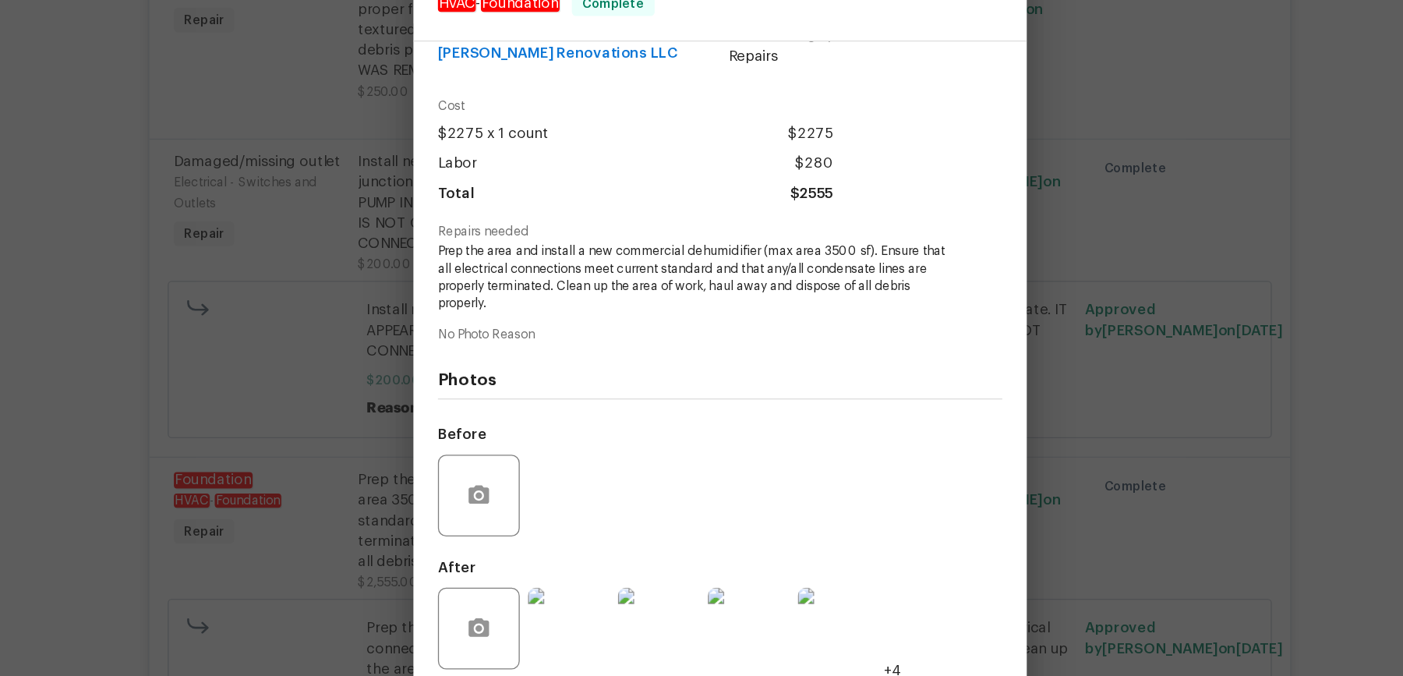
click at [640, 550] on img at bounding box center [654, 552] width 62 height 62
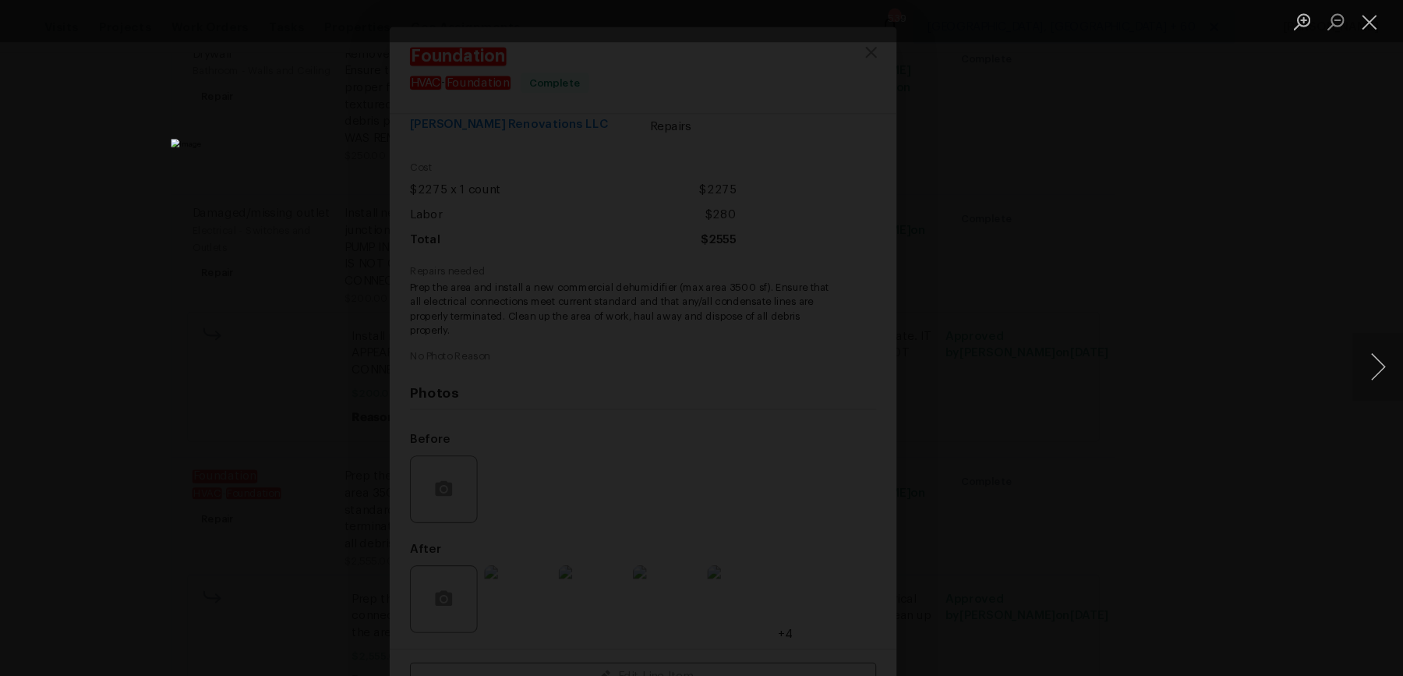
click at [1267, 222] on div "Lightbox" at bounding box center [701, 338] width 1403 height 676
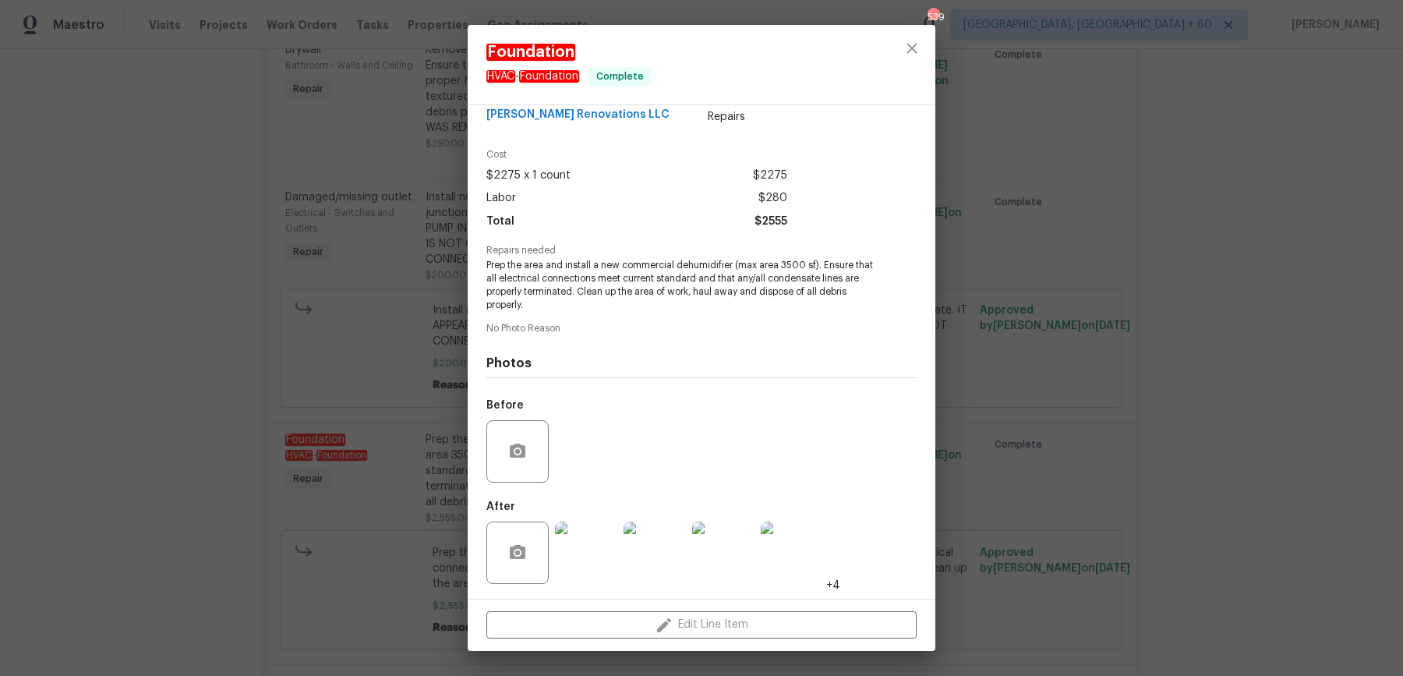
click at [1078, 225] on div "Foundation HVAC - Foundation Complete Vendor [PERSON_NAME] Renovations LLC Acco…" at bounding box center [701, 338] width 1403 height 676
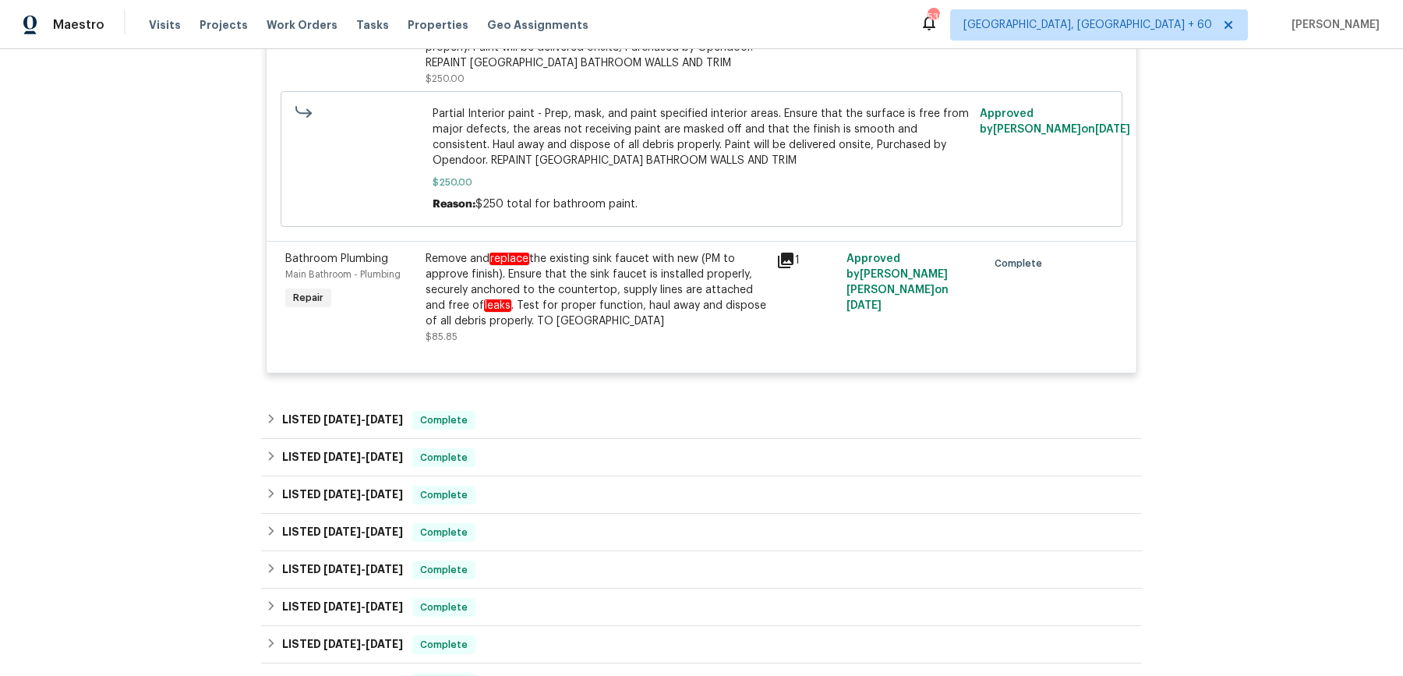
scroll to position [1470, 0]
click at [830, 422] on div "LISTED [DATE] - [DATE] Complete" at bounding box center [701, 419] width 881 height 37
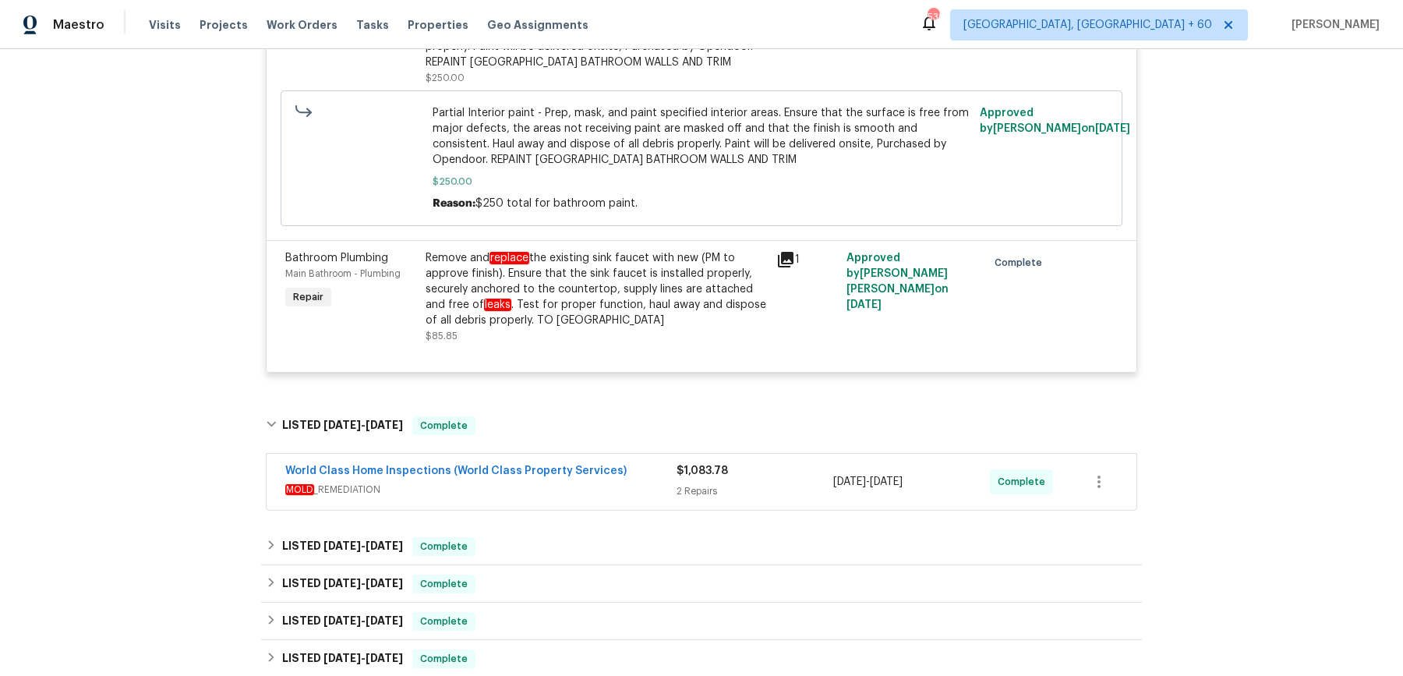
click at [744, 483] on div "2 Repairs" at bounding box center [754, 491] width 157 height 16
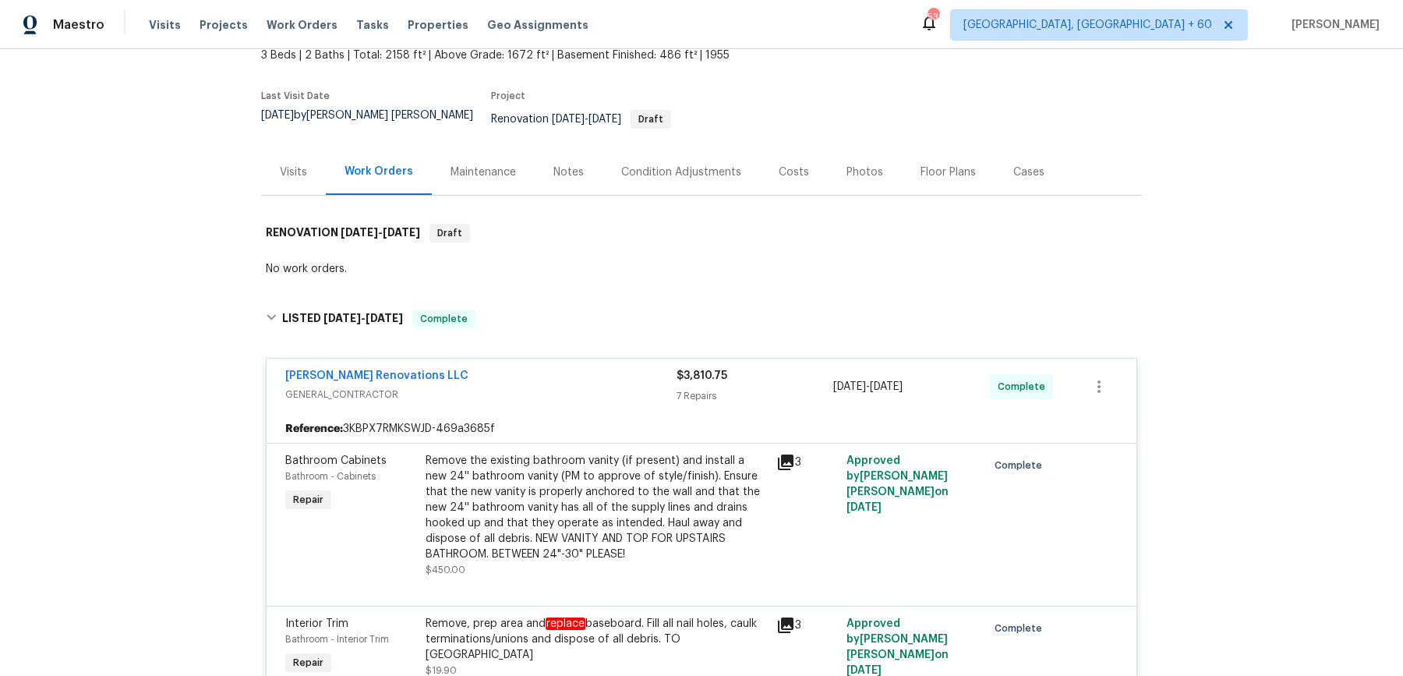
scroll to position [0, 0]
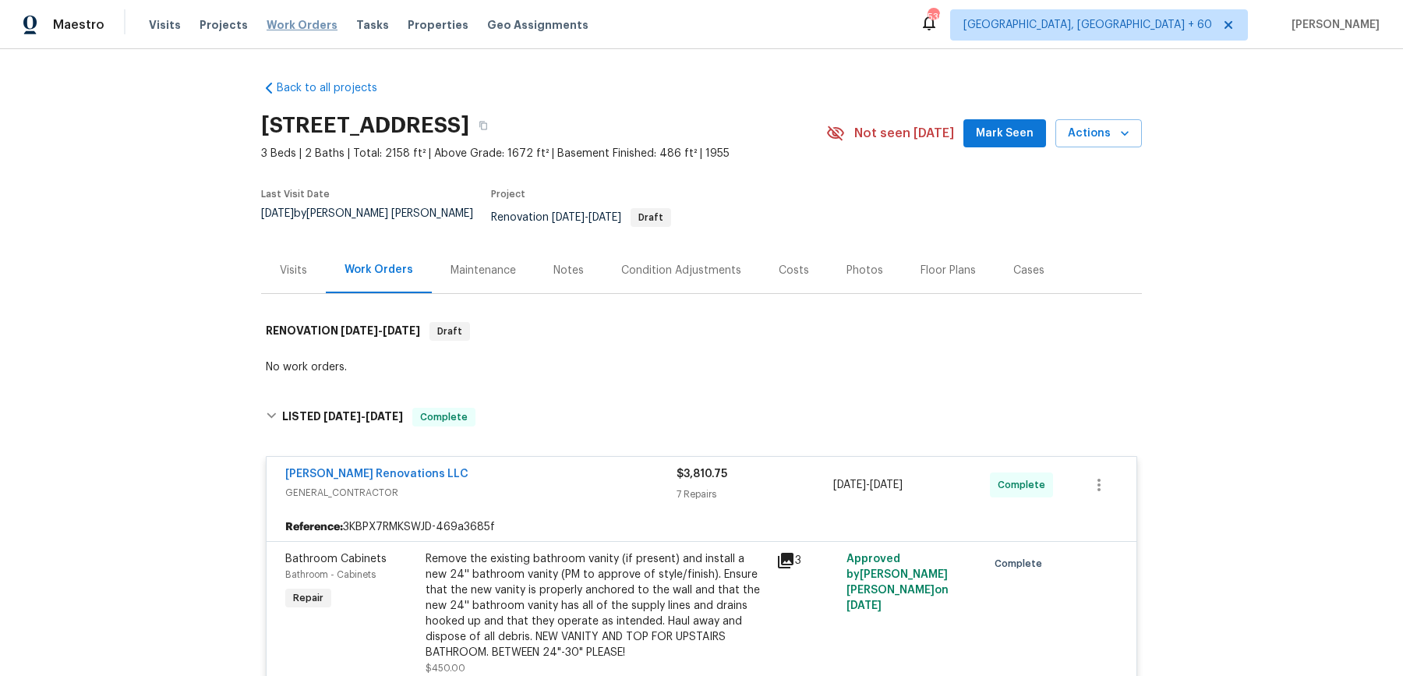
click at [316, 22] on span "Work Orders" at bounding box center [302, 25] width 71 height 16
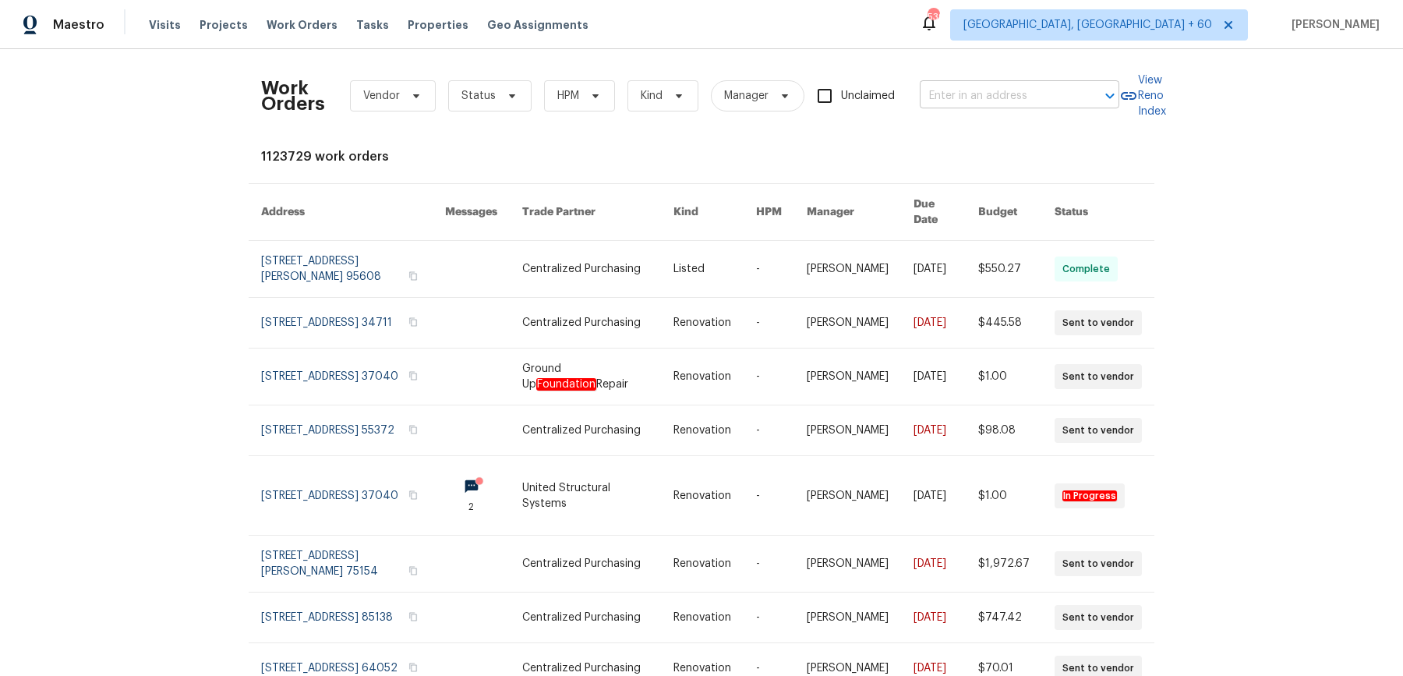
click at [1068, 99] on input "text" at bounding box center [998, 96] width 156 height 24
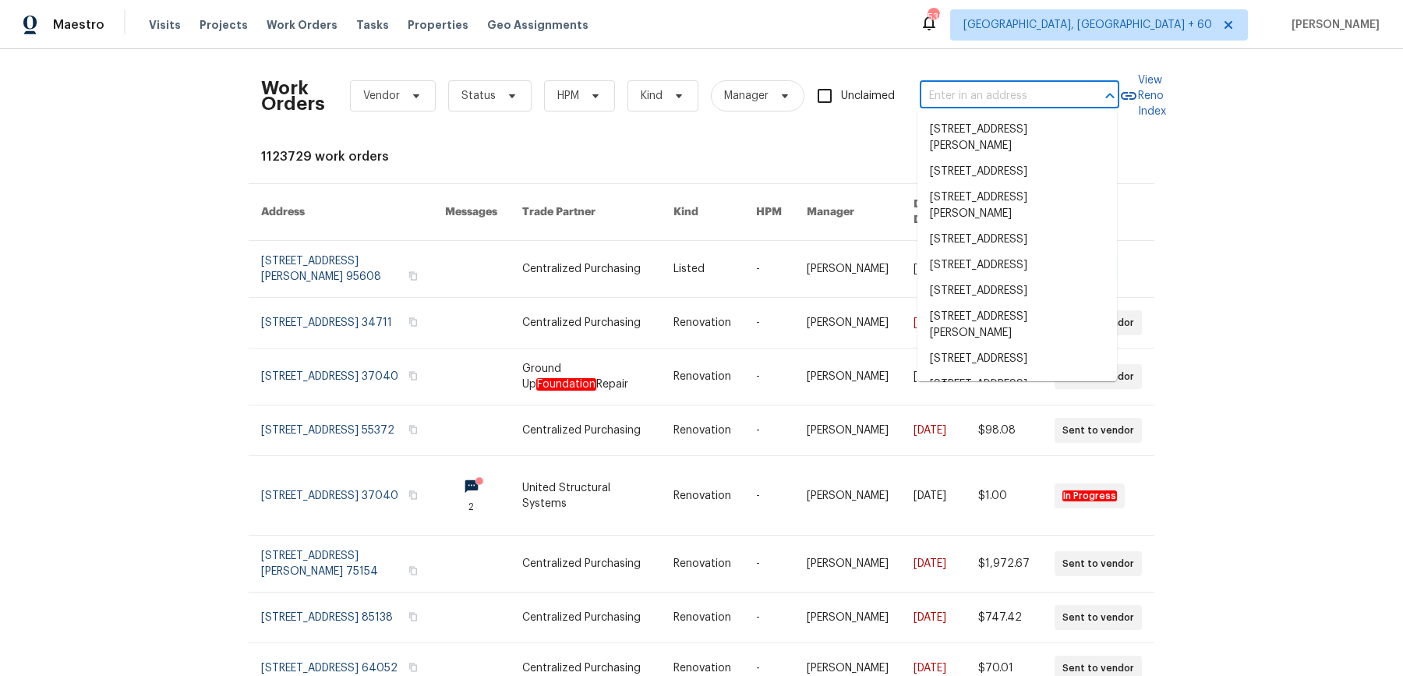
paste input "[STREET_ADDRESS]"
type input "[STREET_ADDRESS]"
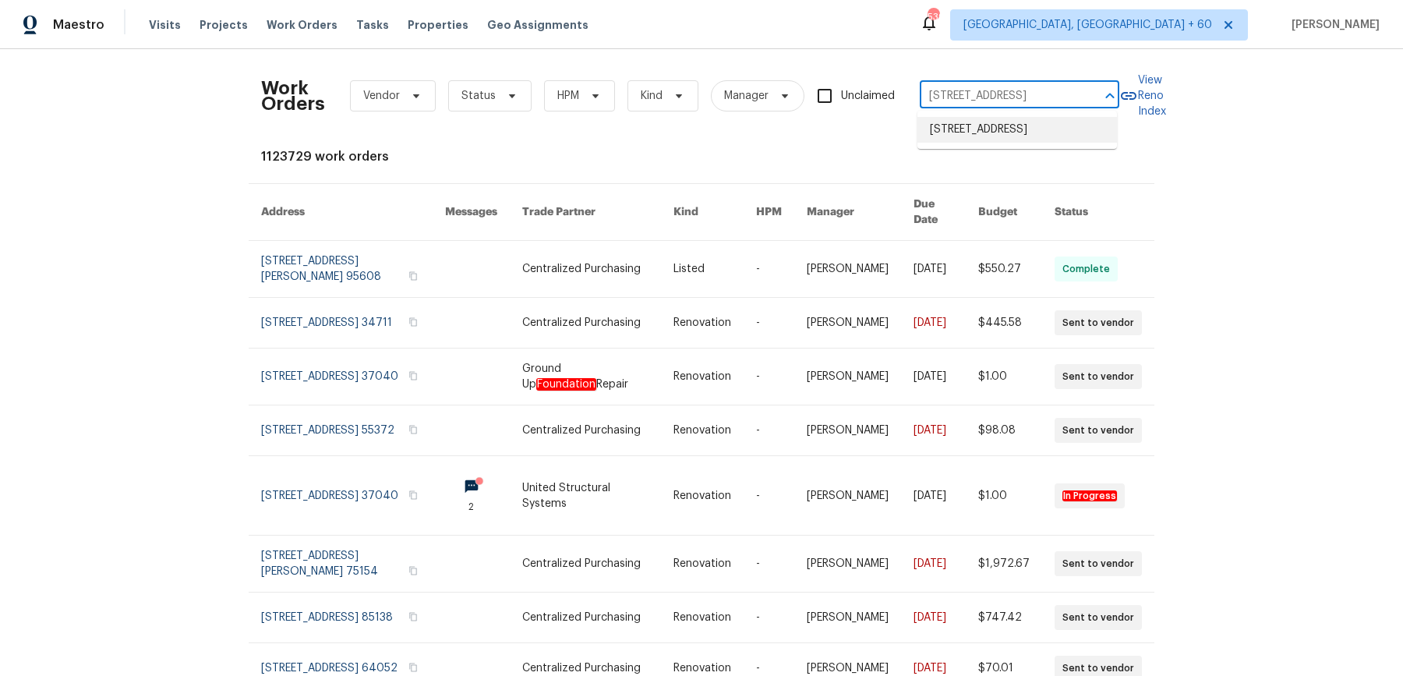
click at [1050, 130] on li "[STREET_ADDRESS]" at bounding box center [1016, 130] width 199 height 26
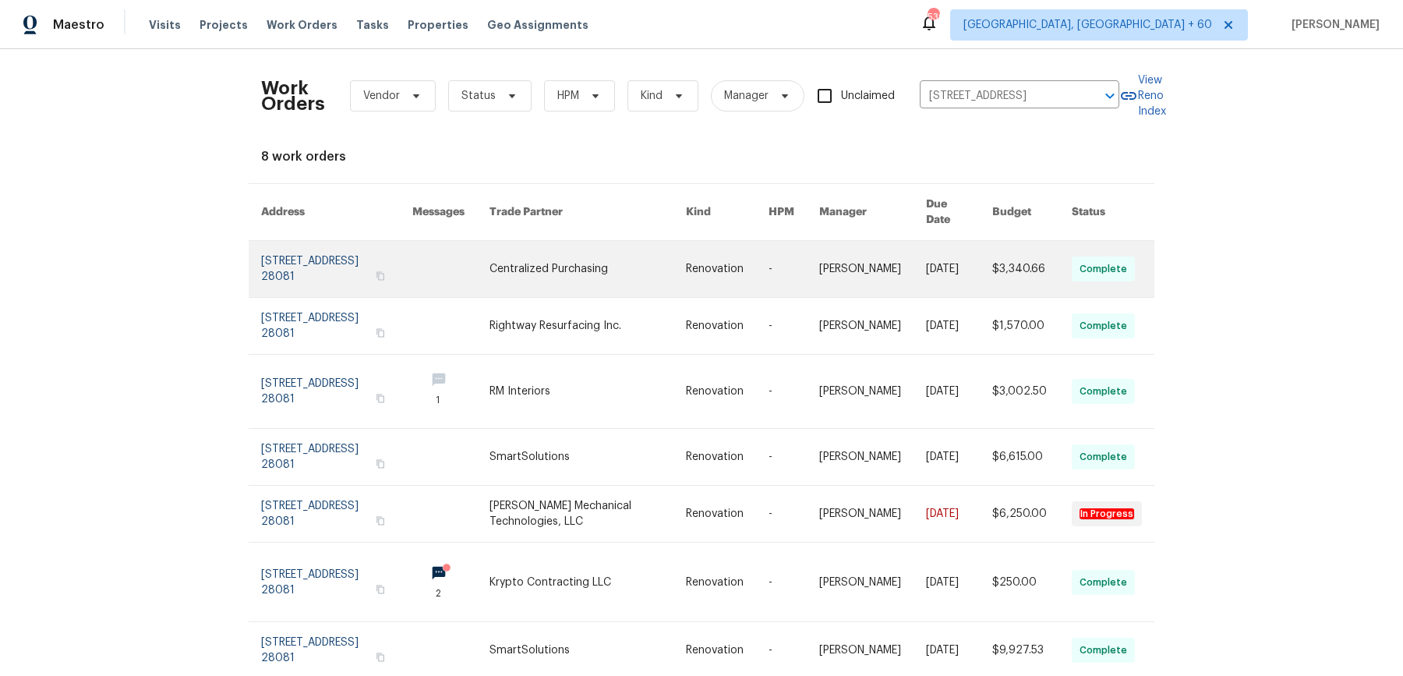
click at [960, 270] on link at bounding box center [959, 269] width 66 height 56
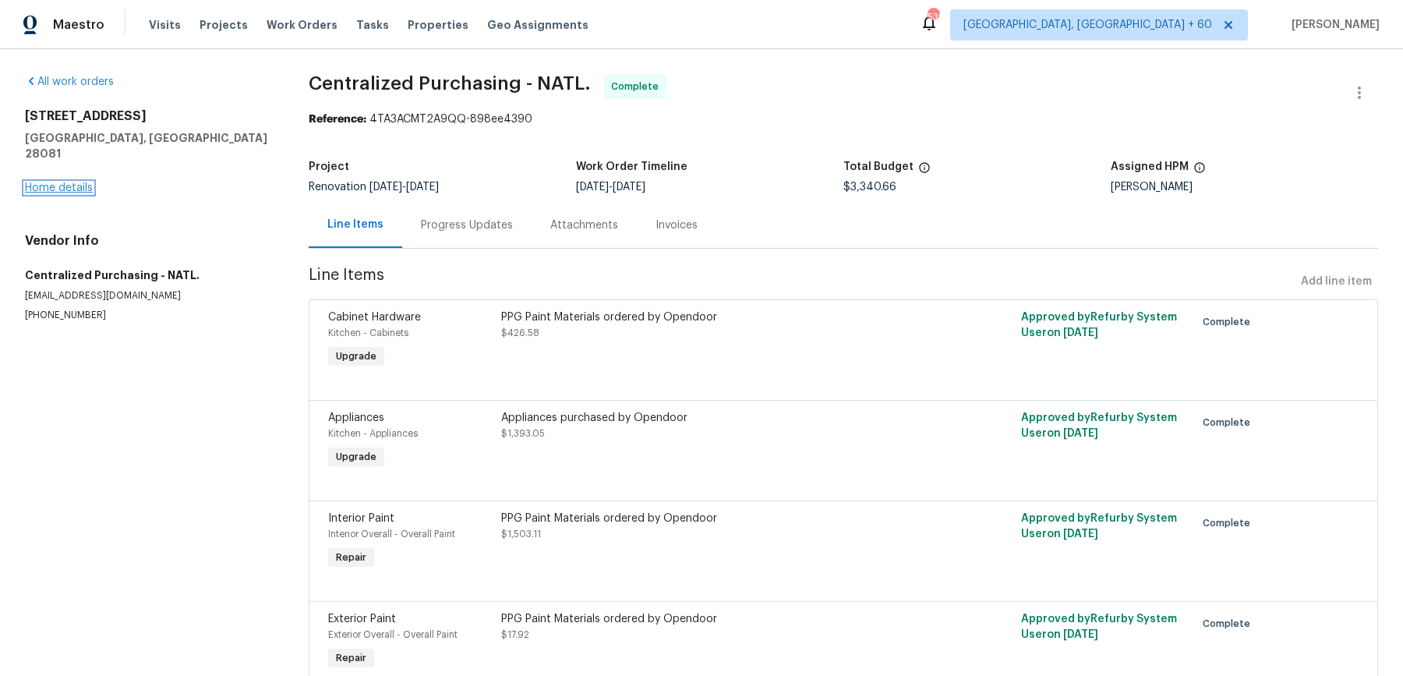
click at [83, 182] on link "Home details" at bounding box center [59, 187] width 68 height 11
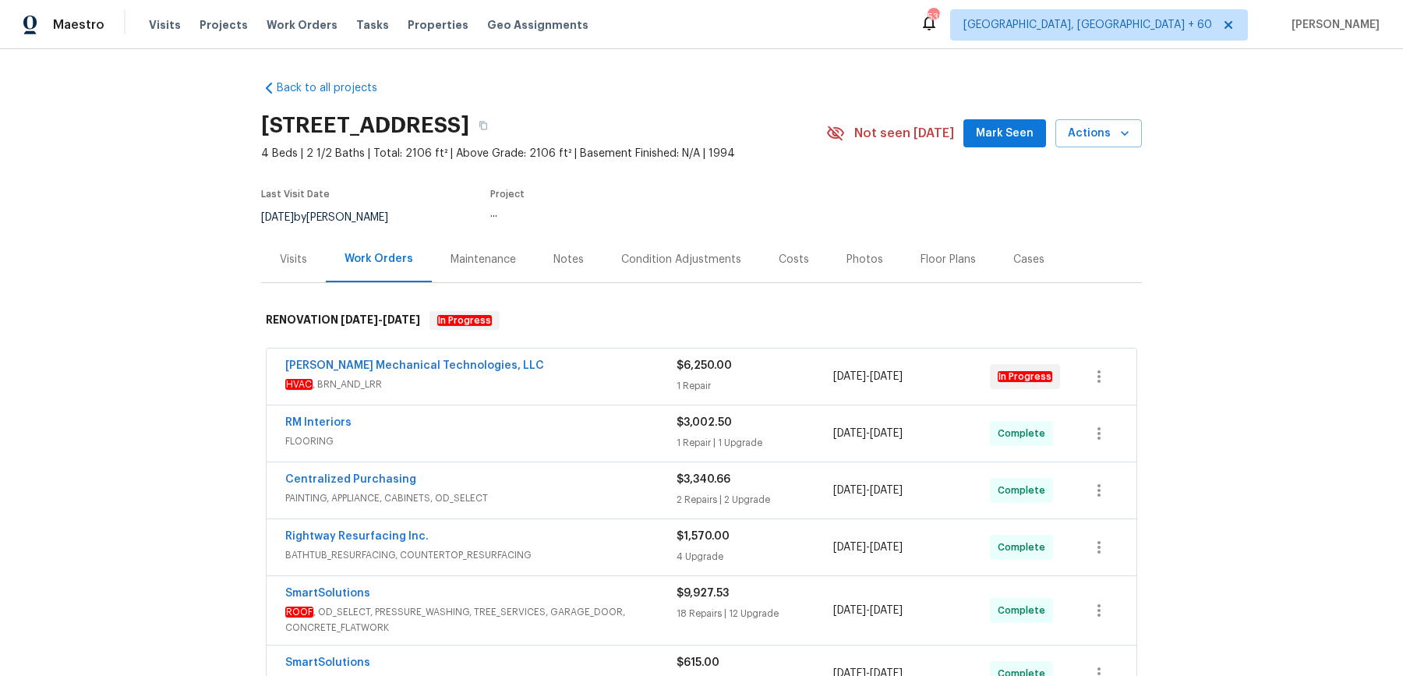
click at [606, 365] on div "[PERSON_NAME] Mechanical Technologies, LLC" at bounding box center [480, 367] width 391 height 19
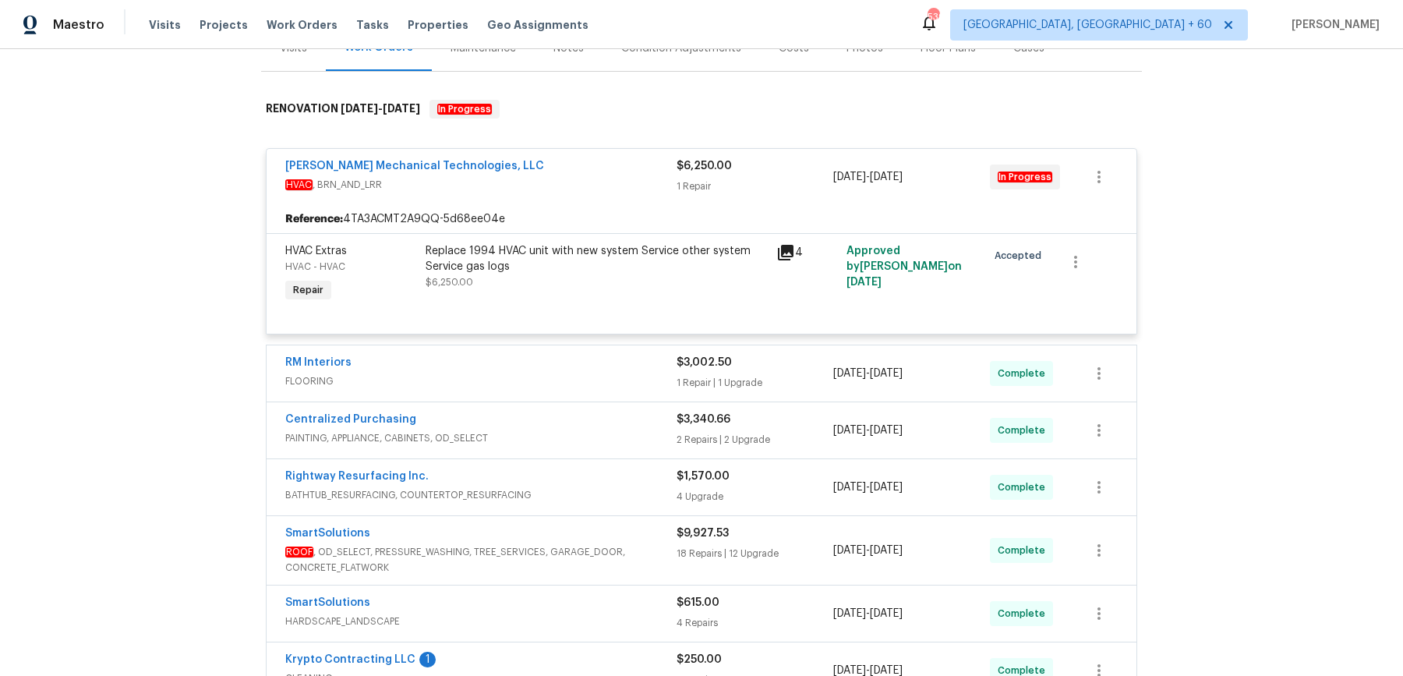
scroll to position [213, 0]
click at [602, 372] on span "FLOORING" at bounding box center [480, 380] width 391 height 16
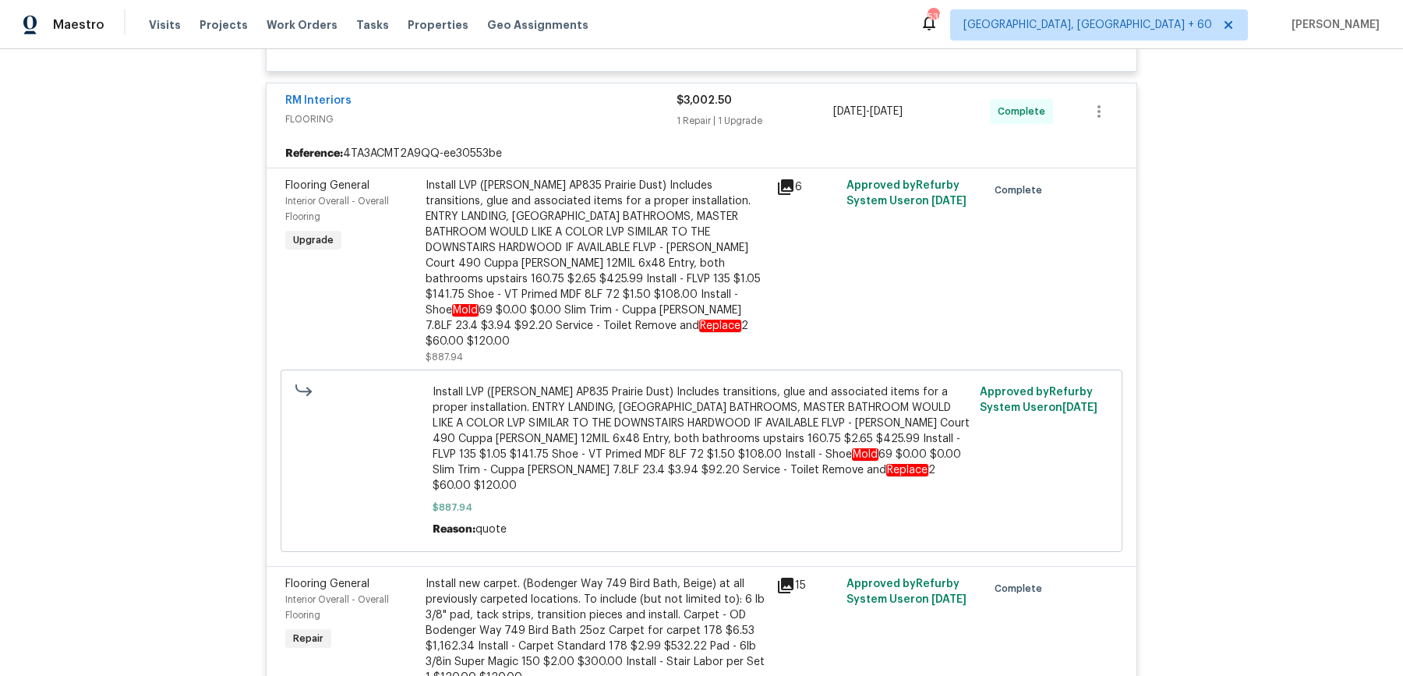
scroll to position [1236, 0]
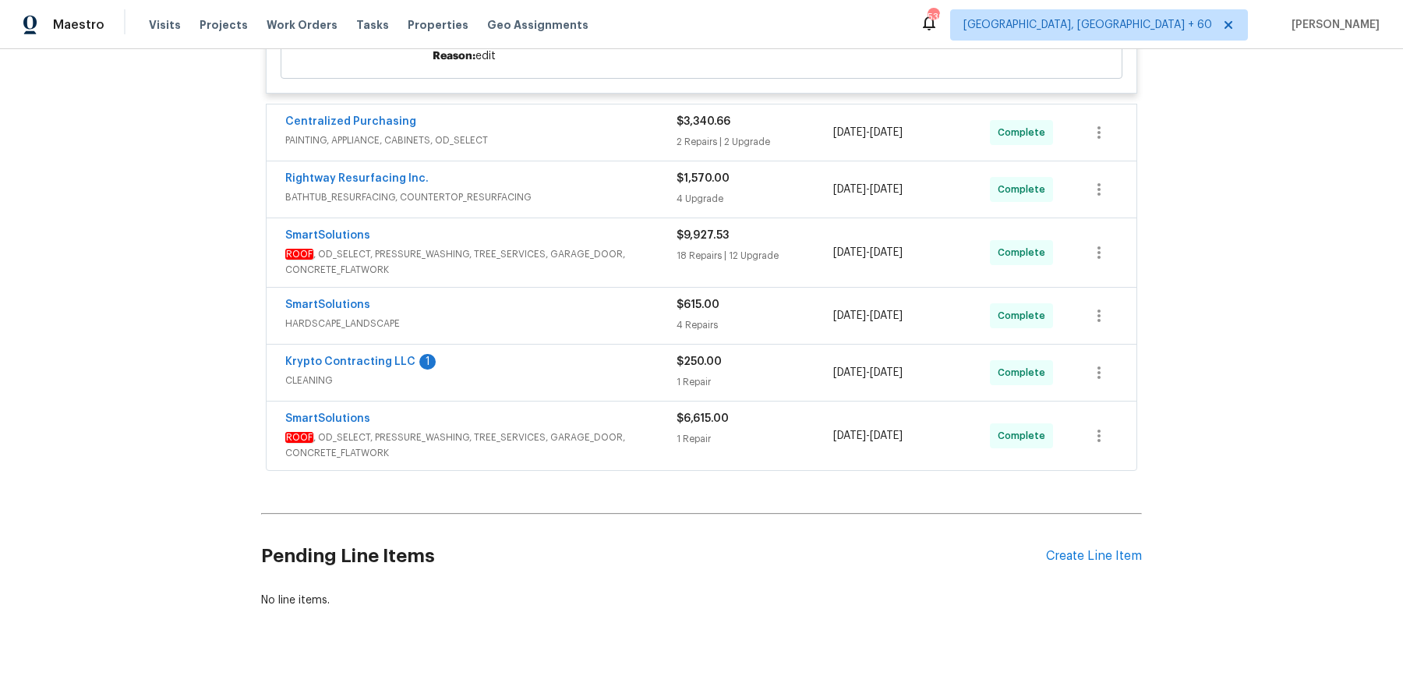
click at [641, 246] on span "ROOF , OD_SELECT, PRESSURE_WASHING, TREE_SERVICES, GARAGE_DOOR, CONCRETE_FLATWO…" at bounding box center [480, 261] width 391 height 31
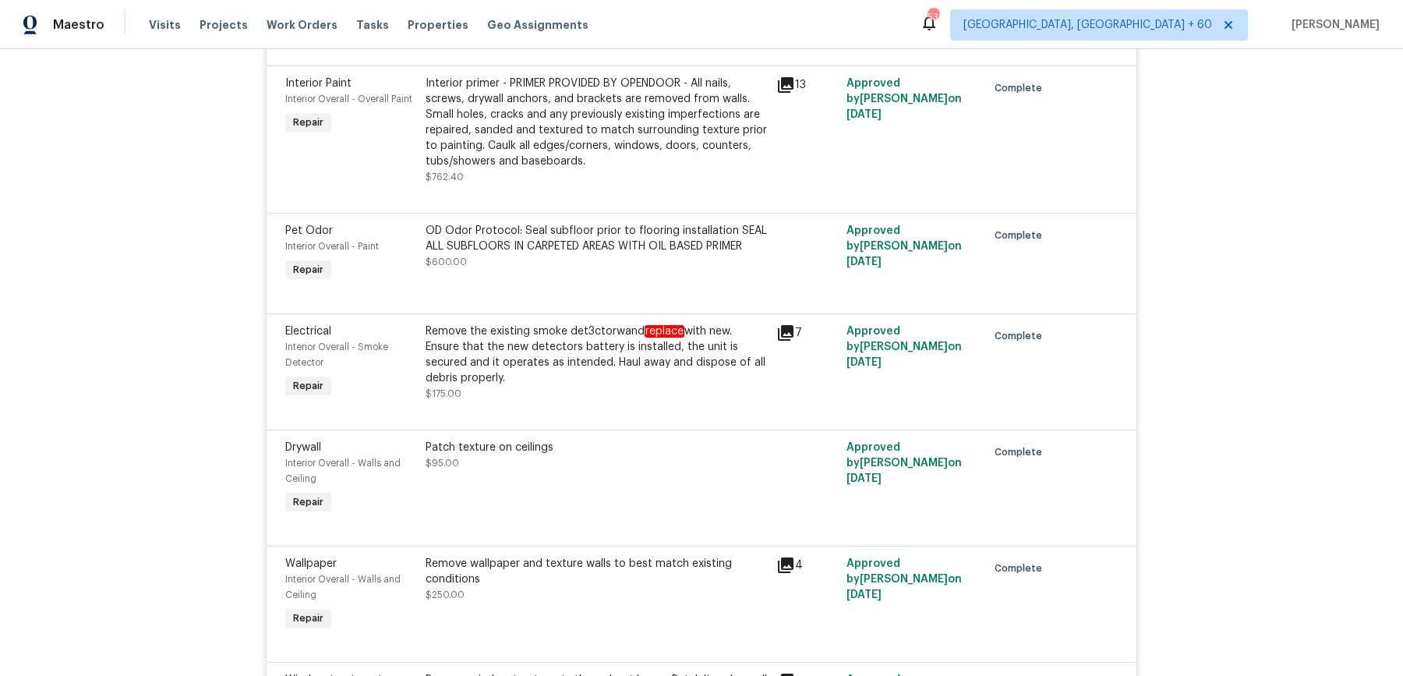
scroll to position [4809, 0]
